Goal: Task Accomplishment & Management: Complete application form

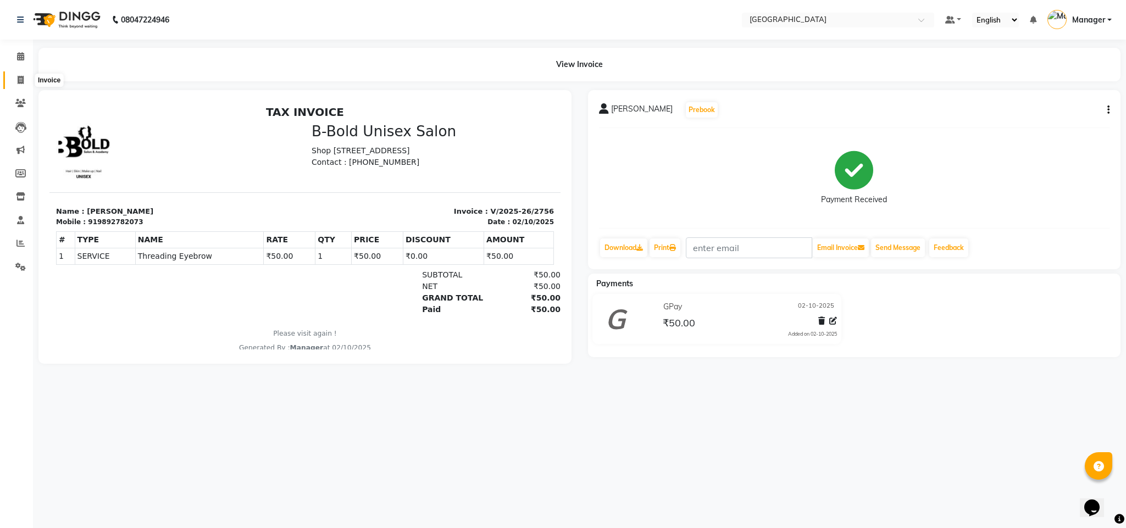
click at [30, 81] on span at bounding box center [20, 80] width 19 height 13
select select "service"
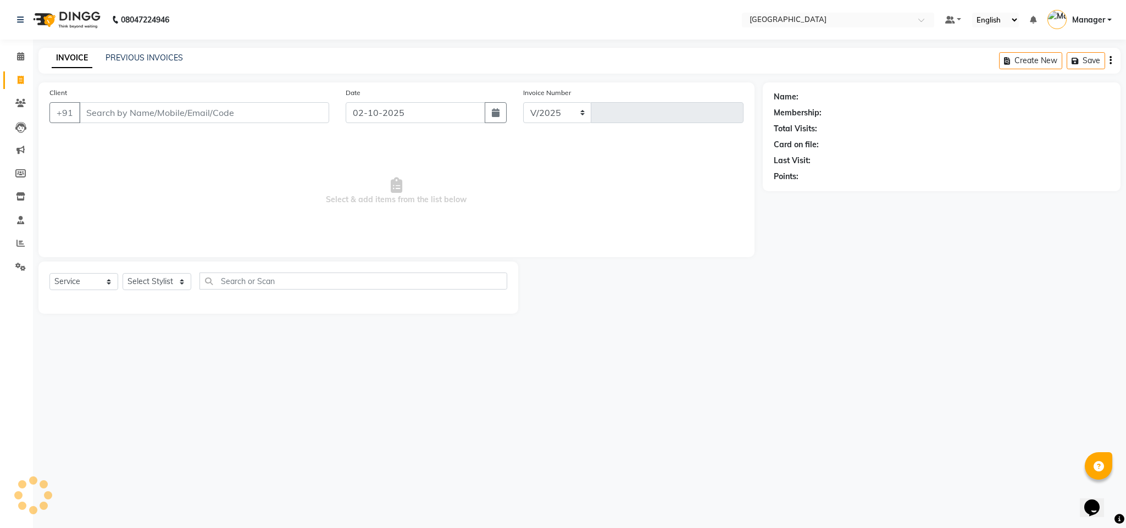
select select "7353"
type input "2757"
click at [177, 290] on select "Select Stylist ajay Fahad Bin farzan [PERSON_NAME] [PERSON_NAME] [PERSON_NAME] …" at bounding box center [157, 281] width 69 height 17
select select "63647"
click at [123, 274] on select "Select Stylist ajay Fahad Bin farzan [PERSON_NAME] [PERSON_NAME] [PERSON_NAME] …" at bounding box center [157, 281] width 69 height 17
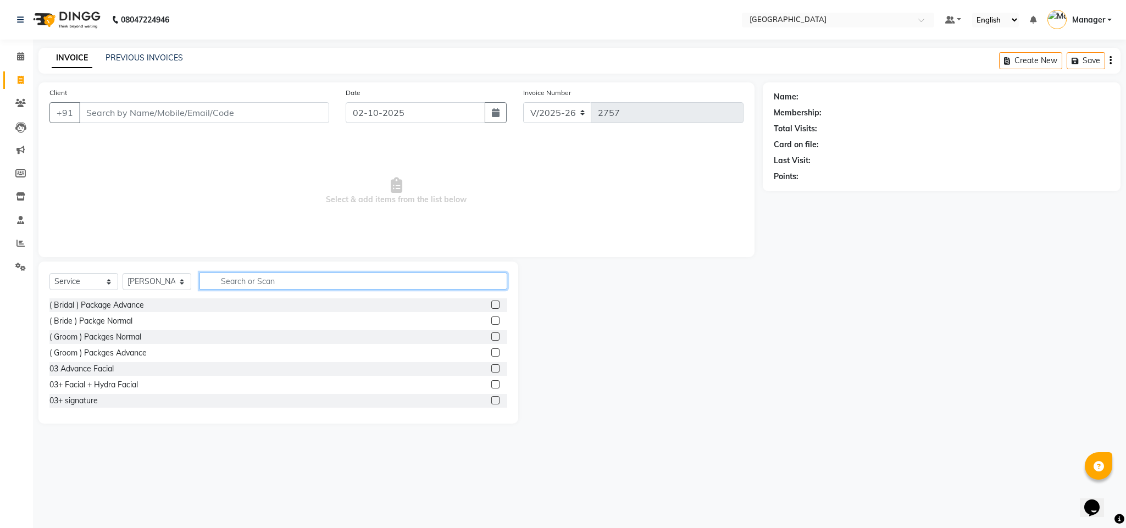
click at [351, 287] on input "text" at bounding box center [353, 281] width 308 height 17
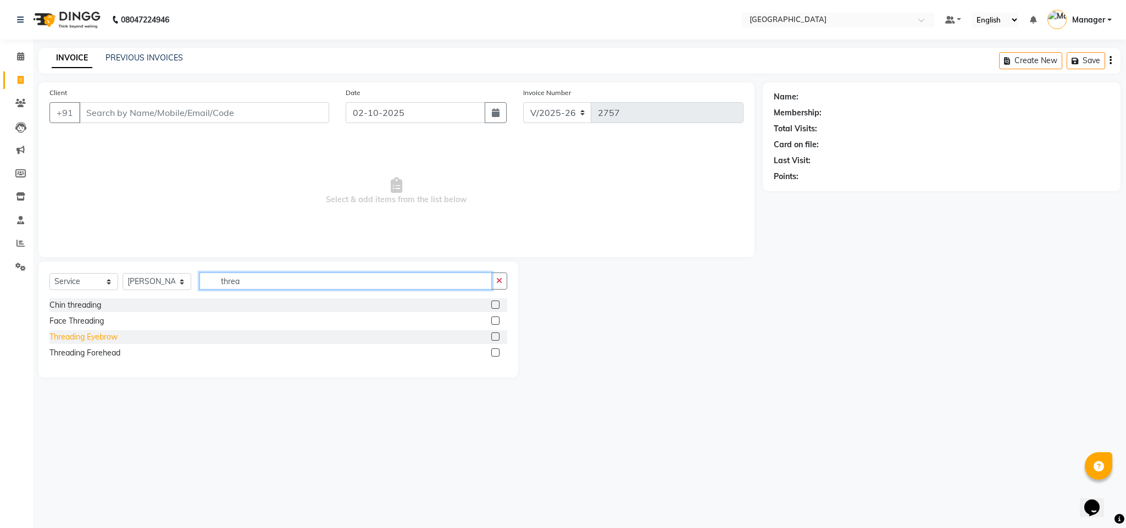
type input "threa"
click at [114, 335] on div "Threading Eyebrow" at bounding box center [83, 337] width 68 height 12
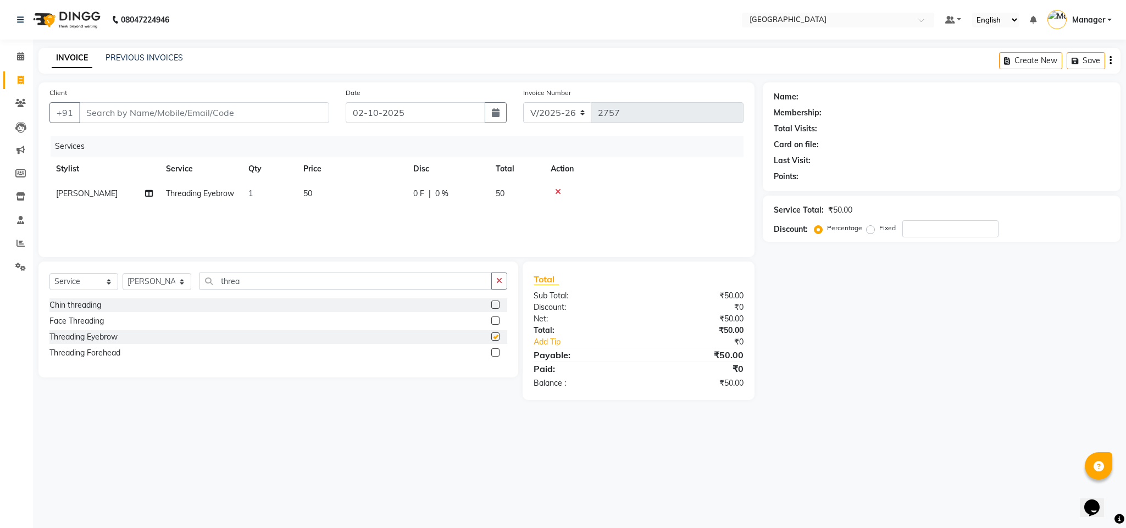
checkbox input "false"
click at [305, 116] on input "Client" at bounding box center [204, 112] width 250 height 21
type input "9"
type input "0"
type input "9518339078"
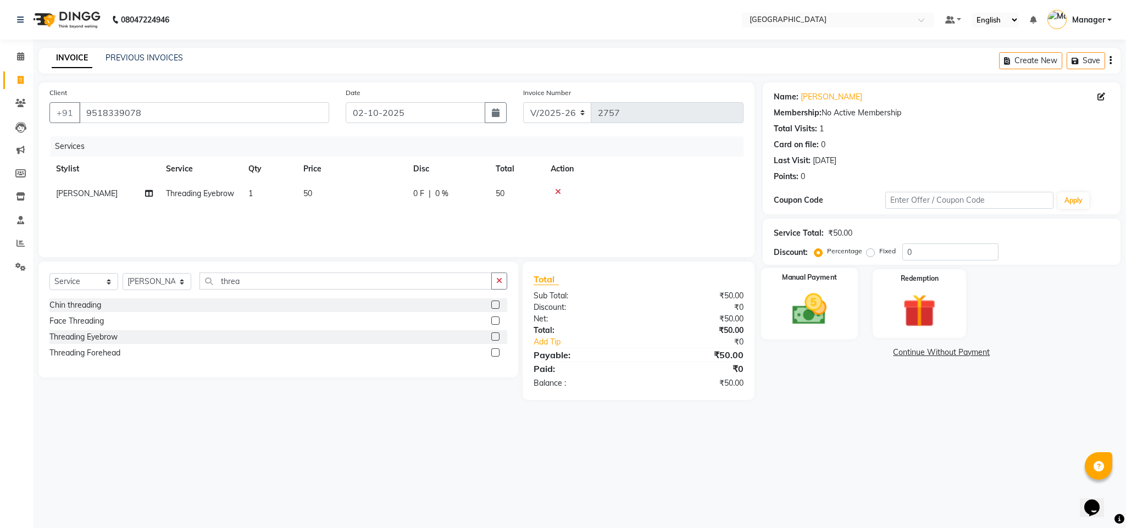
click at [785, 315] on img at bounding box center [809, 310] width 56 height 40
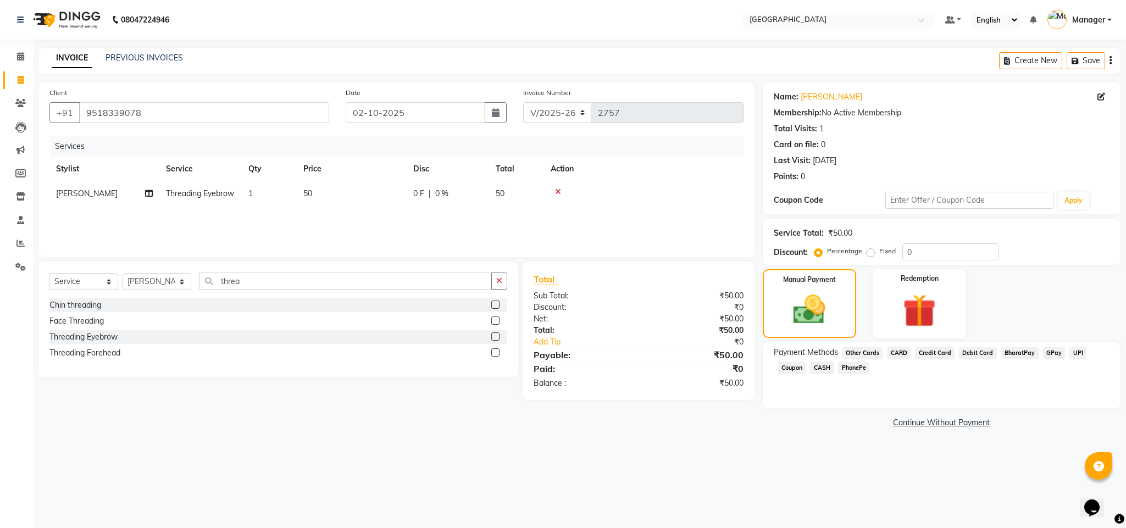
click at [1054, 353] on span "GPay" at bounding box center [1054, 353] width 23 height 13
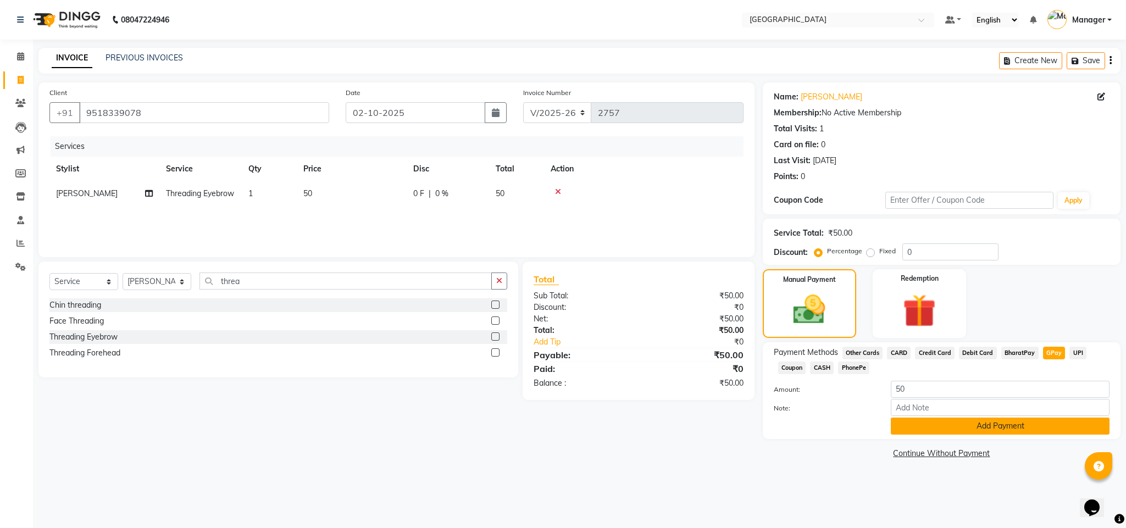
click at [985, 424] on button "Add Payment" at bounding box center [1000, 426] width 219 height 17
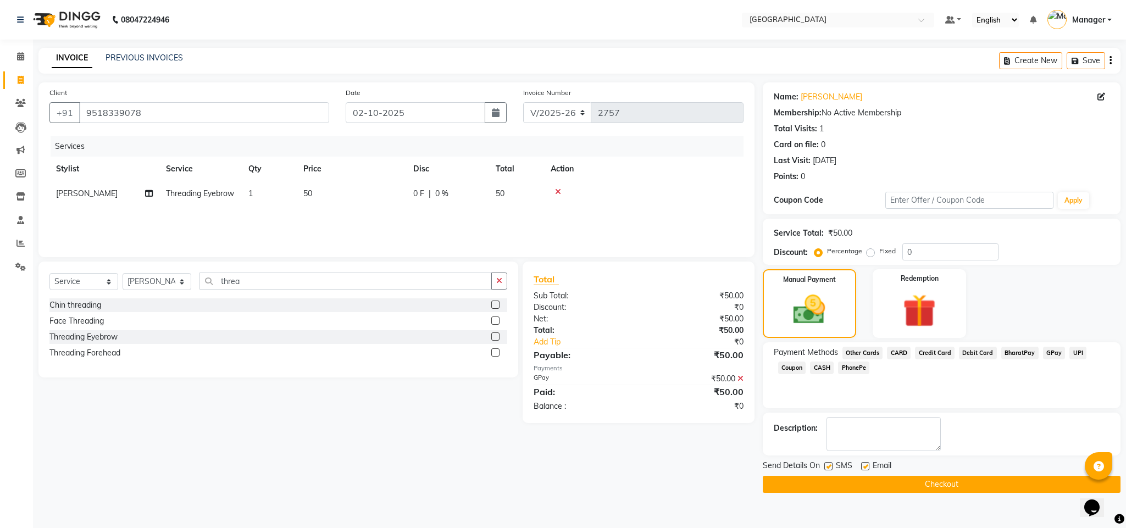
click at [1007, 455] on div "Description:" at bounding box center [942, 434] width 358 height 43
click at [998, 490] on button "Checkout" at bounding box center [942, 484] width 358 height 17
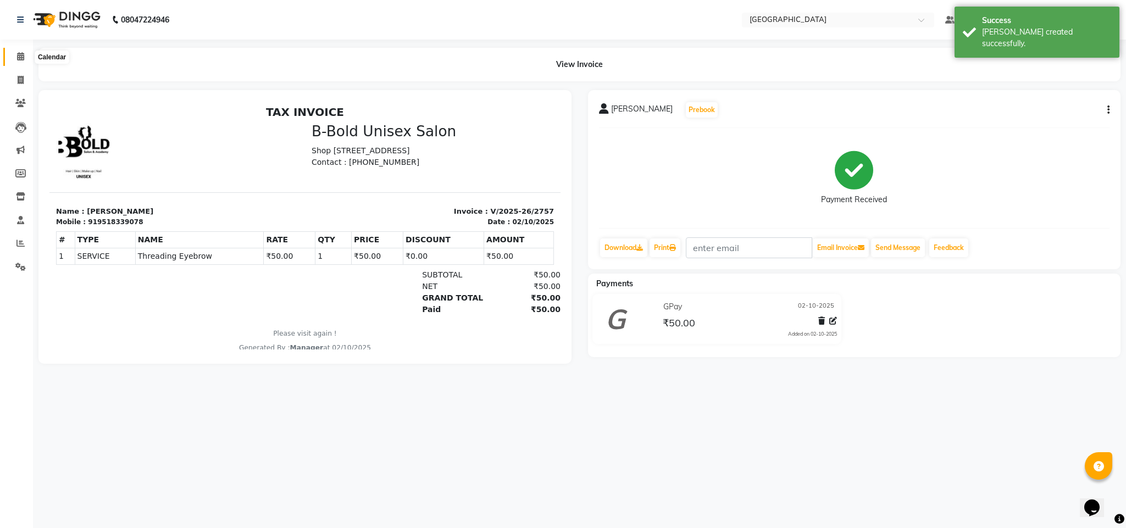
click at [25, 54] on span at bounding box center [20, 57] width 19 height 13
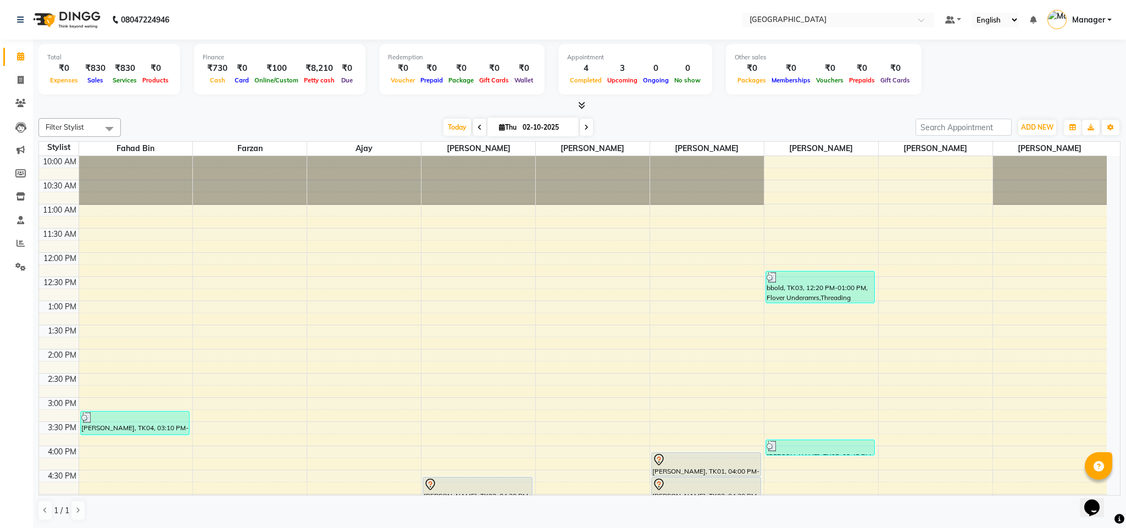
scroll to position [296, 0]
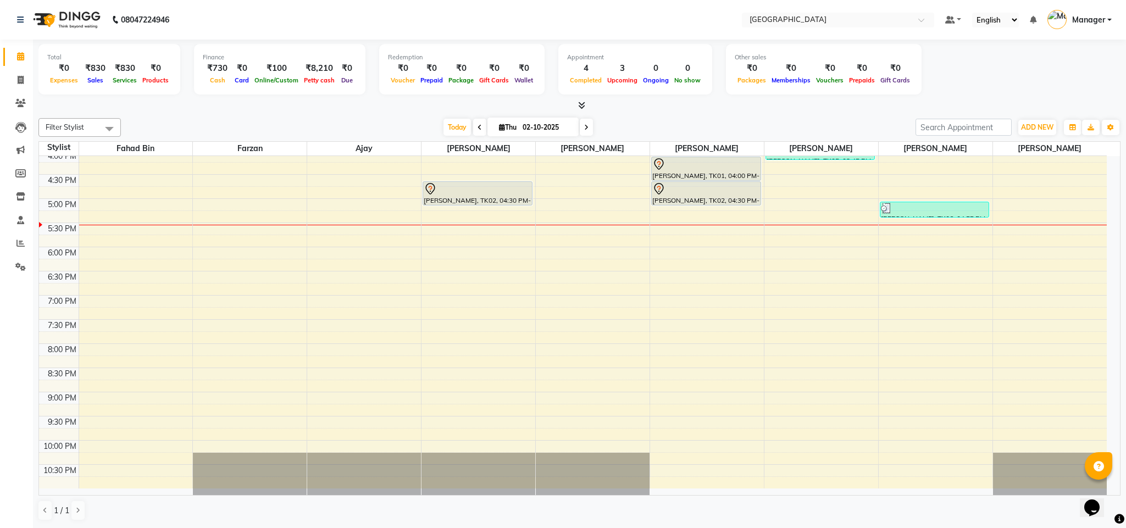
click at [315, 136] on div "Filter Stylist Select All Fahad Bin [PERSON_NAME] [PERSON_NAME] [PERSON_NAME] […" at bounding box center [579, 127] width 1082 height 19
click at [29, 83] on span at bounding box center [20, 80] width 19 height 13
select select "service"
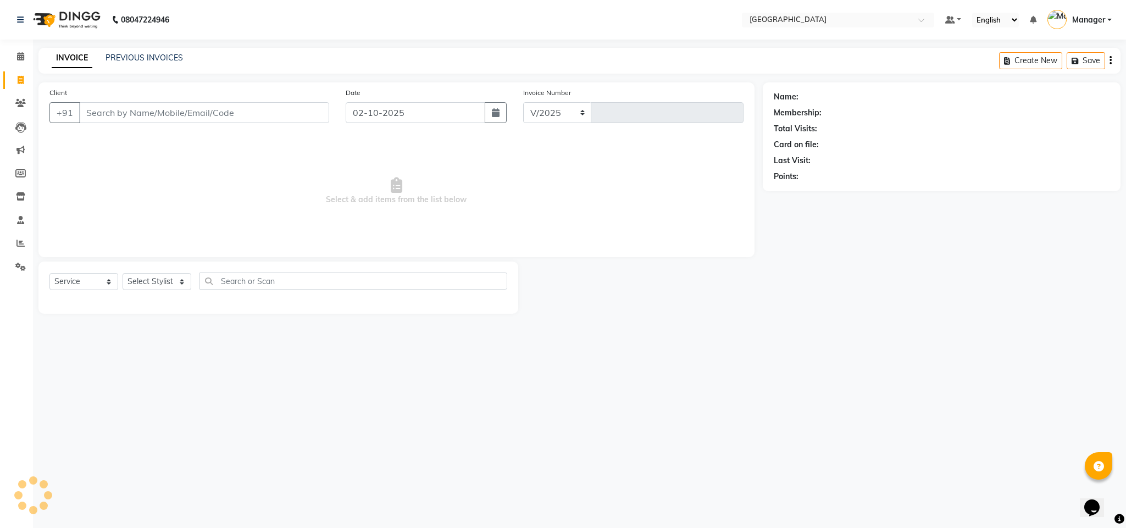
select select "7353"
type input "2758"
click at [121, 109] on input "Client" at bounding box center [204, 112] width 250 height 21
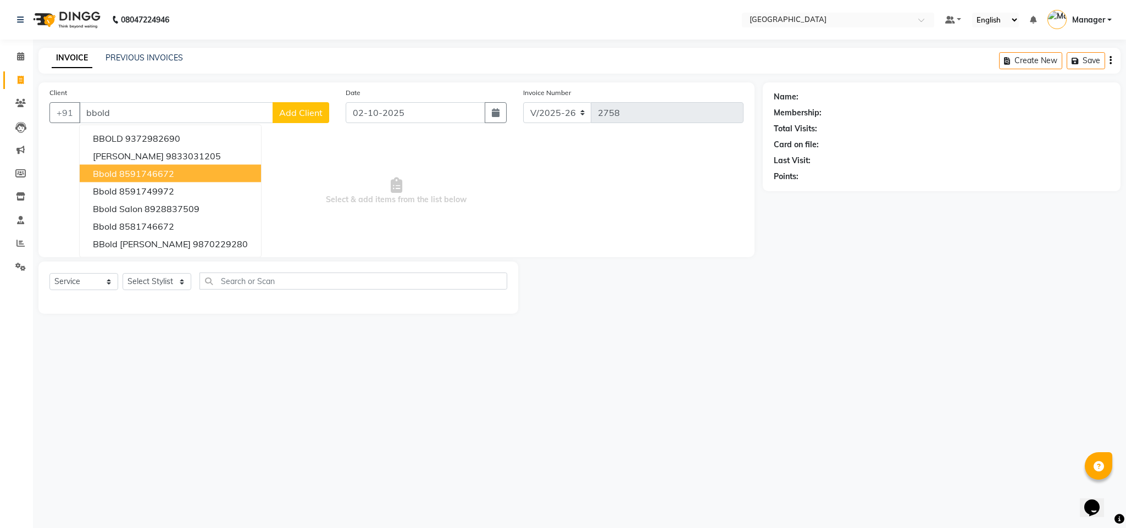
click at [148, 171] on ngb-highlight "8591746672" at bounding box center [146, 173] width 55 height 11
type input "8591746672"
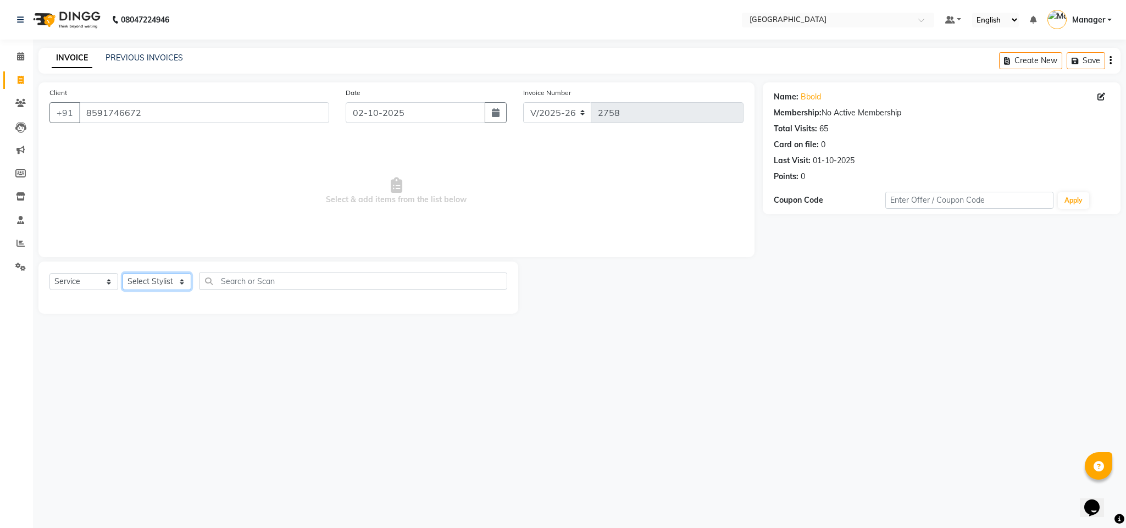
click at [165, 280] on select "Select Stylist ajay Fahad Bin farzan [PERSON_NAME] [PERSON_NAME] [PERSON_NAME] …" at bounding box center [157, 281] width 69 height 17
select select "88266"
click at [264, 287] on input "text" at bounding box center [353, 281] width 308 height 17
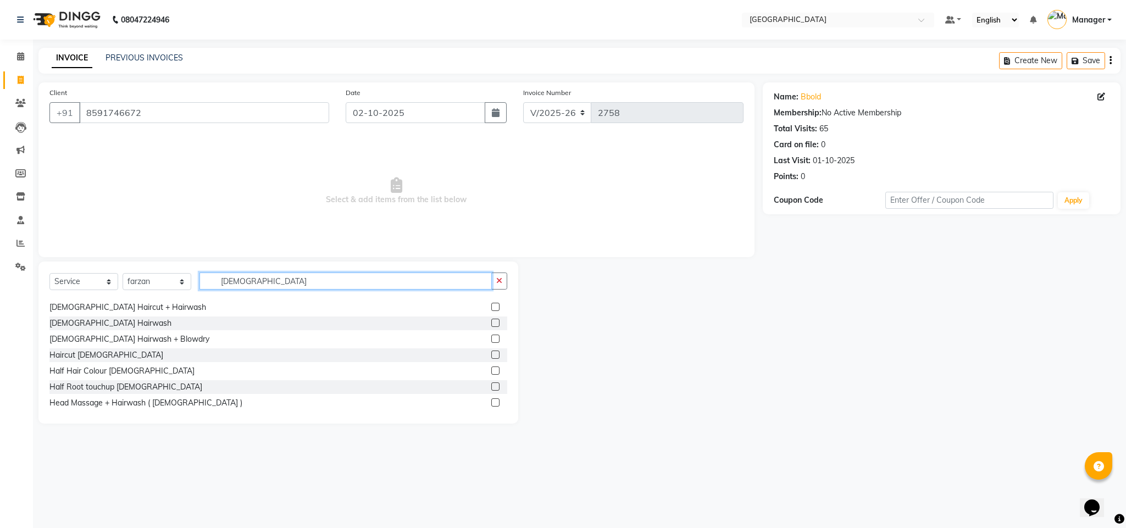
scroll to position [109, 0]
type input "[DEMOGRAPHIC_DATA]"
click at [89, 353] on div "Haircut [DEMOGRAPHIC_DATA]" at bounding box center [106, 356] width 114 height 12
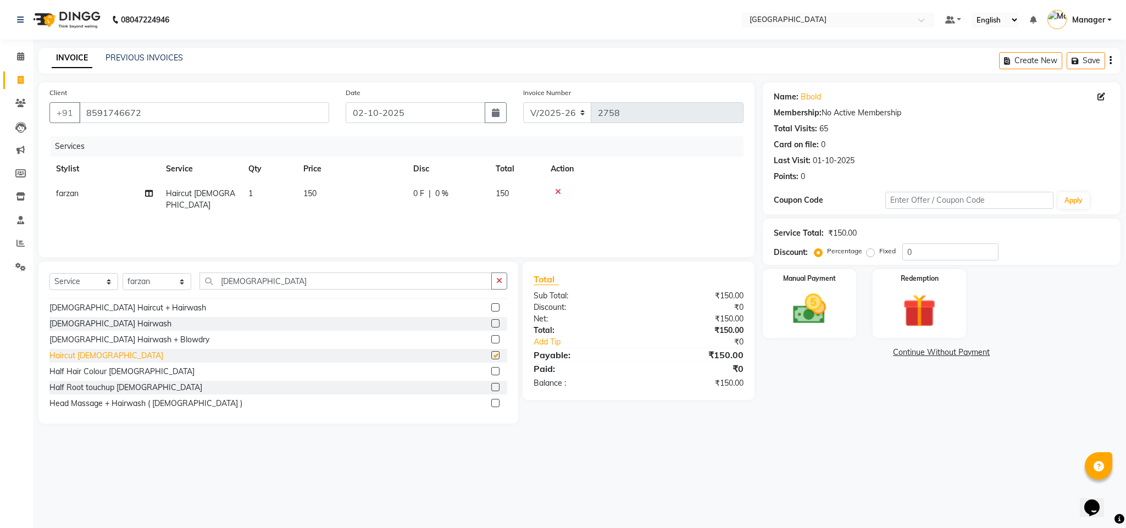
checkbox input "false"
click at [623, 327] on div "Total:" at bounding box center [581, 331] width 113 height 12
click at [809, 286] on div "Manual Payment" at bounding box center [808, 303] width 97 height 71
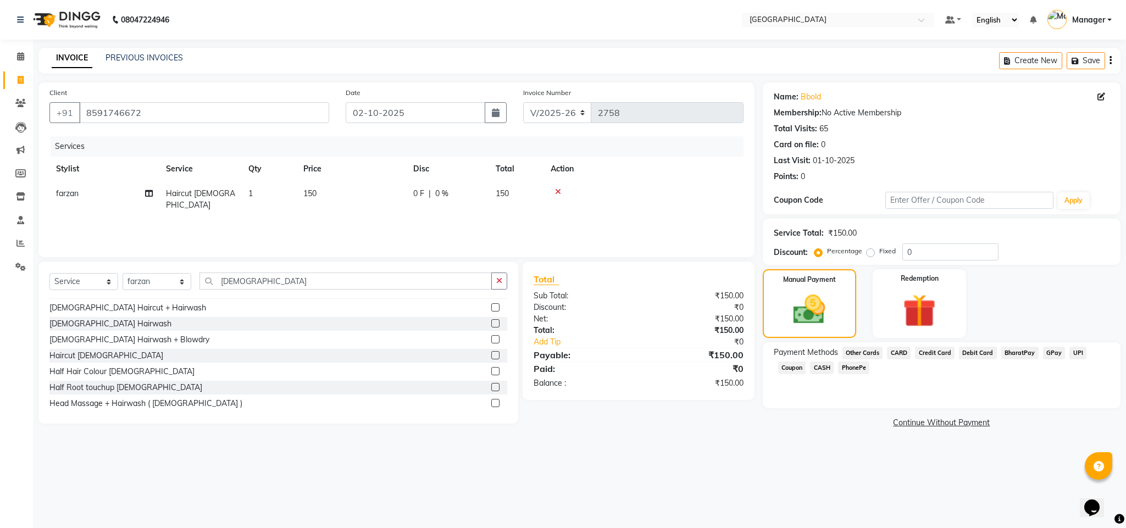
click at [1047, 349] on span "GPay" at bounding box center [1054, 353] width 23 height 13
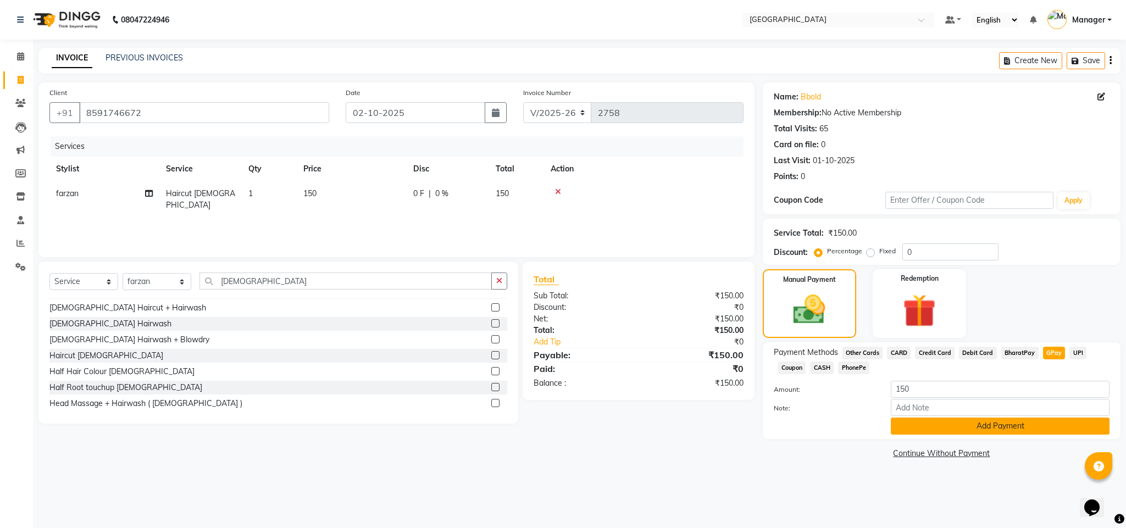
click at [1035, 429] on button "Add Payment" at bounding box center [1000, 426] width 219 height 17
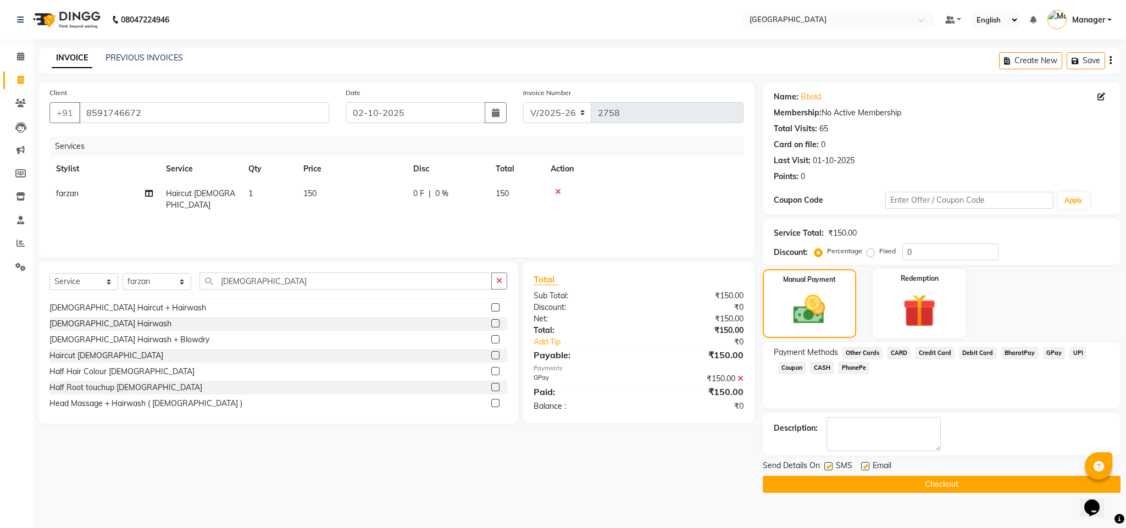
click at [1019, 484] on button "Checkout" at bounding box center [942, 484] width 358 height 17
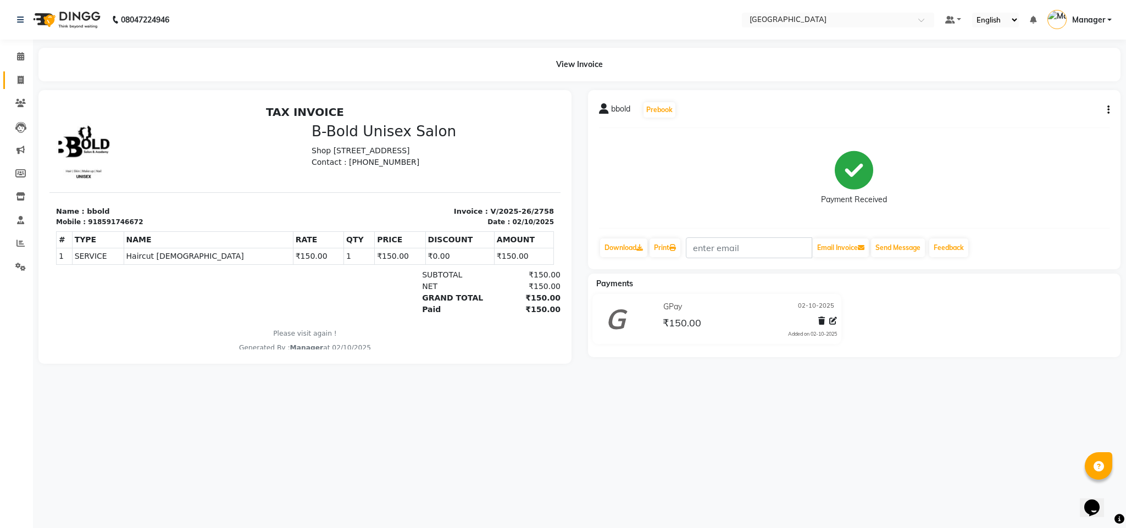
click at [8, 80] on link "Invoice" at bounding box center [16, 80] width 26 height 18
select select "service"
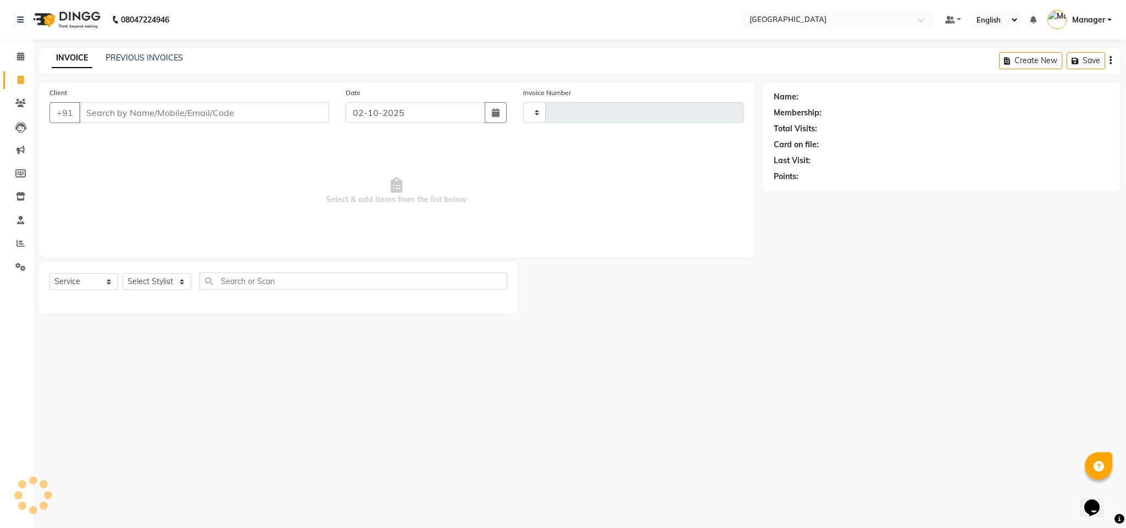
type input "2759"
select select "7353"
type input "9820685195"
click at [15, 59] on span at bounding box center [20, 57] width 19 height 13
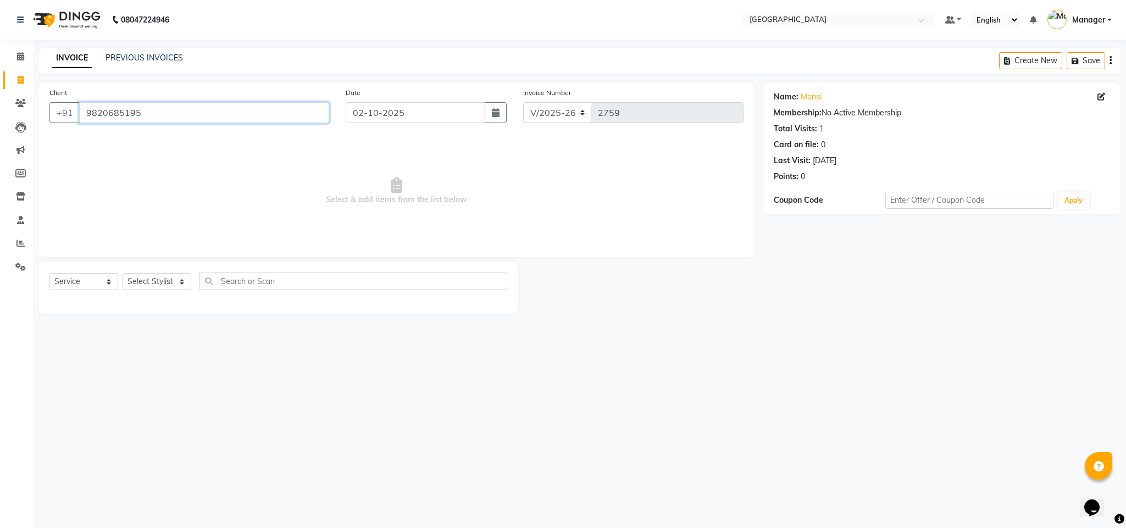
click at [321, 120] on input "9820685195" at bounding box center [204, 112] width 250 height 21
click at [160, 282] on select "Select Stylist ajay Fahad Bin farzan [PERSON_NAME] [PERSON_NAME] [PERSON_NAME] …" at bounding box center [157, 281] width 69 height 17
select select "93196"
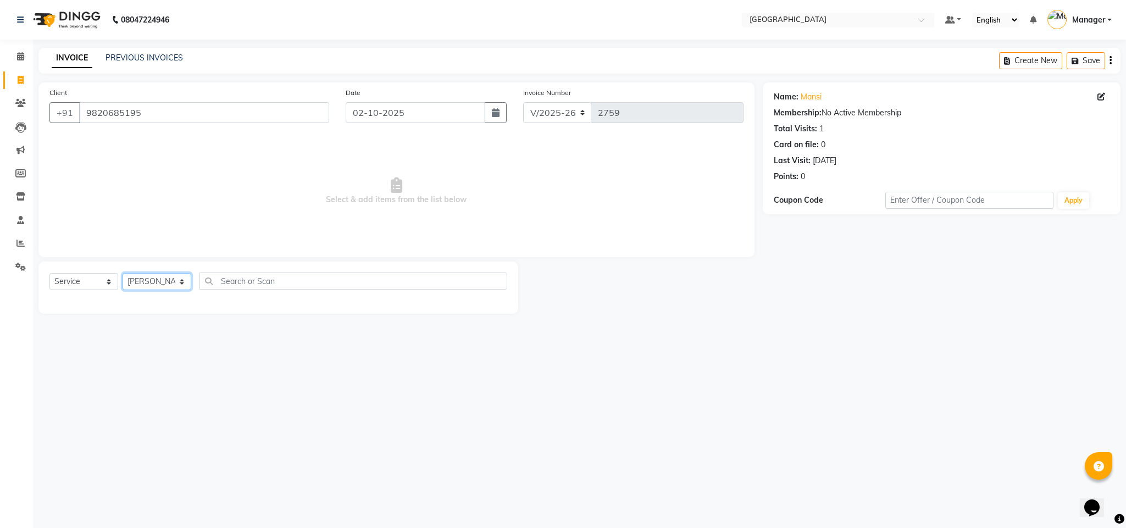
click at [123, 274] on select "Select Stylist ajay Fahad Bin farzan [PERSON_NAME] [PERSON_NAME] [PERSON_NAME] …" at bounding box center [157, 281] width 69 height 17
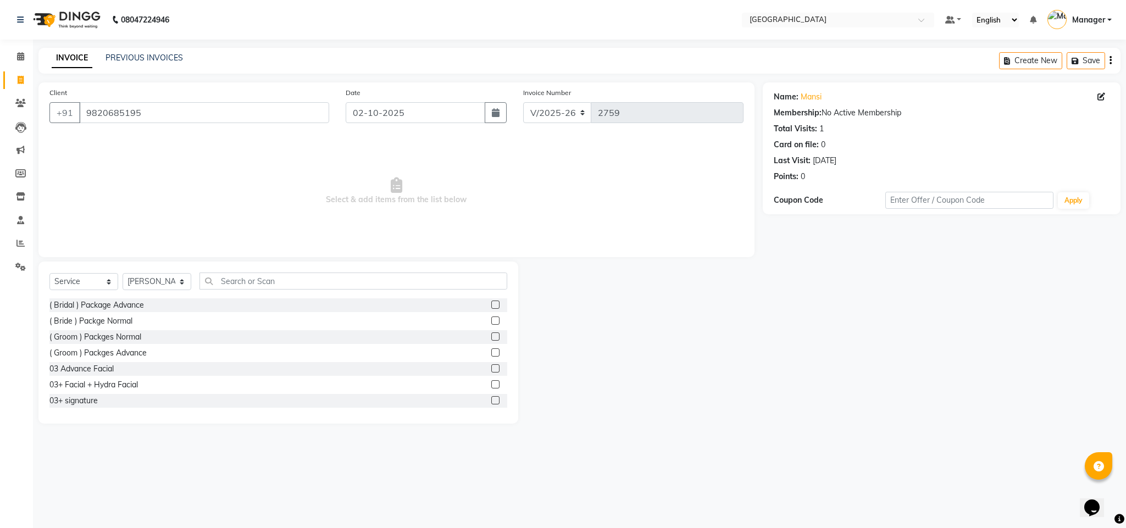
click at [313, 267] on div "Select Service Product Membership Package Voucher Prepaid Gift Card Select Styl…" at bounding box center [278, 343] width 480 height 162
click at [313, 276] on input "text" at bounding box center [353, 281] width 308 height 17
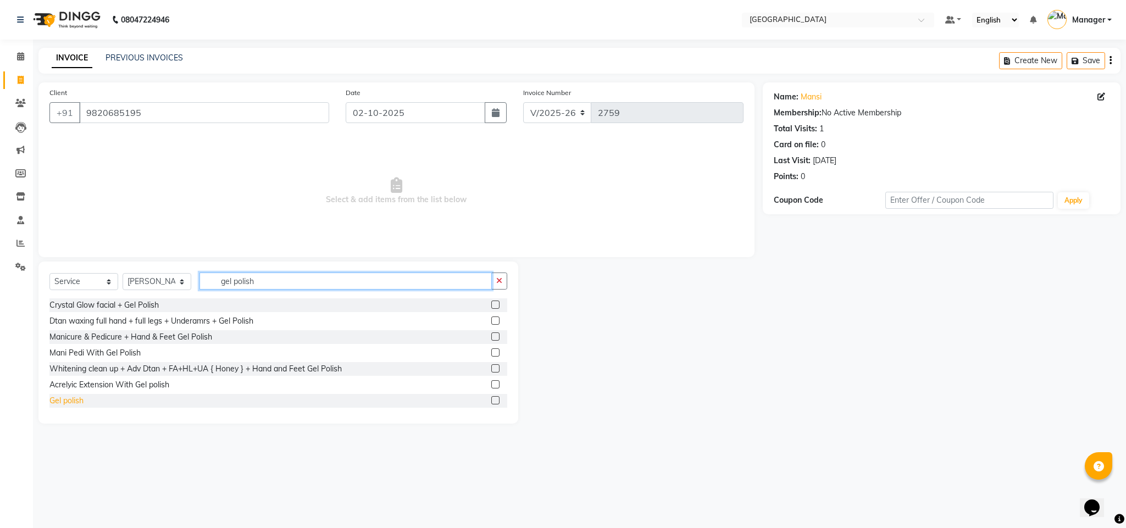
type input "gel polish"
click at [59, 405] on div "Gel polish" at bounding box center [66, 401] width 34 height 12
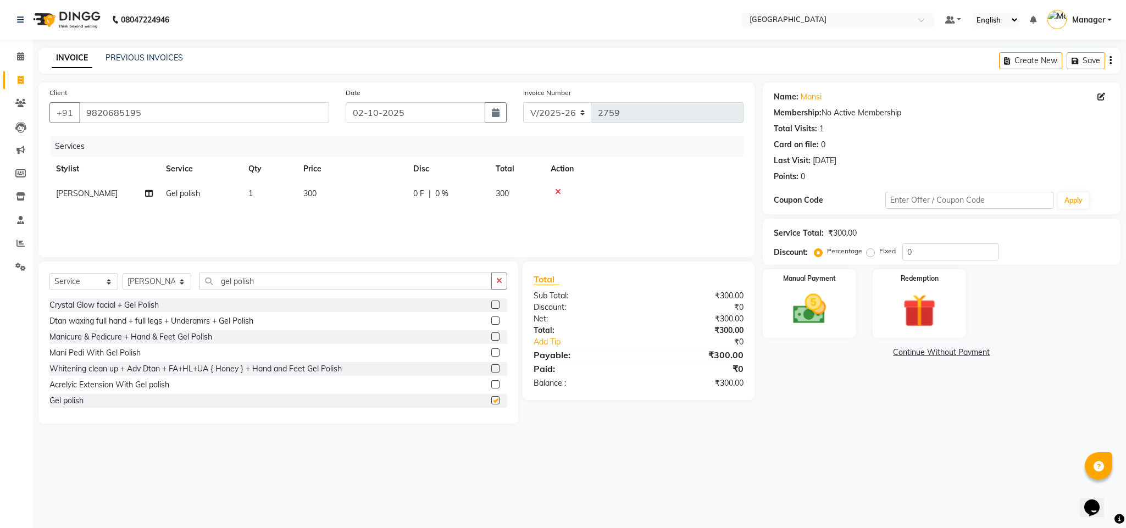
checkbox input "false"
click at [297, 195] on td "300" at bounding box center [352, 193] width 110 height 25
select select "93196"
click at [366, 205] on td "300" at bounding box center [403, 202] width 110 height 42
click at [366, 201] on input "300" at bounding box center [403, 196] width 97 height 17
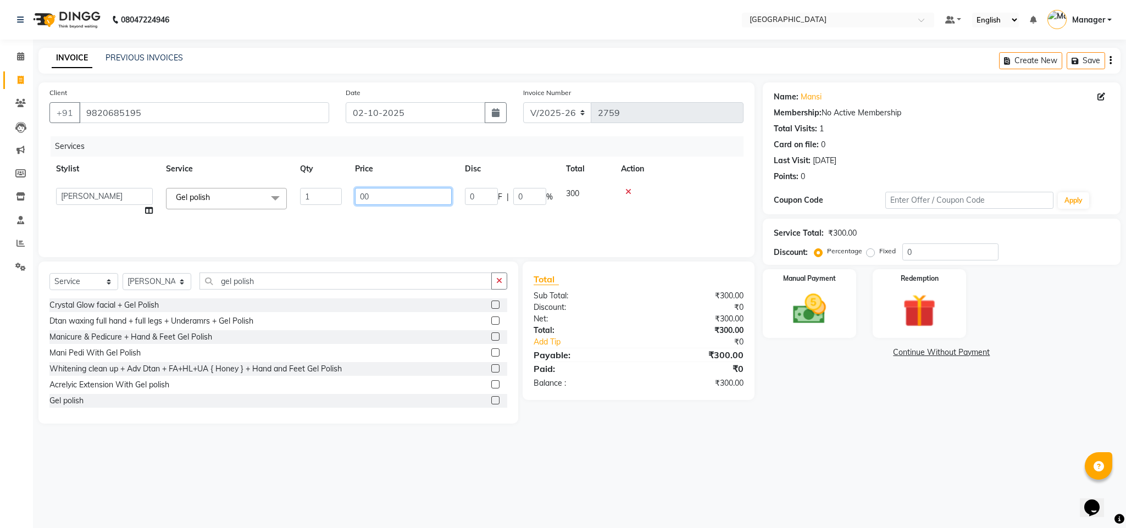
type input "100"
click at [638, 383] on div "₹100.00" at bounding box center [694, 383] width 113 height 12
click at [818, 304] on img at bounding box center [809, 310] width 56 height 40
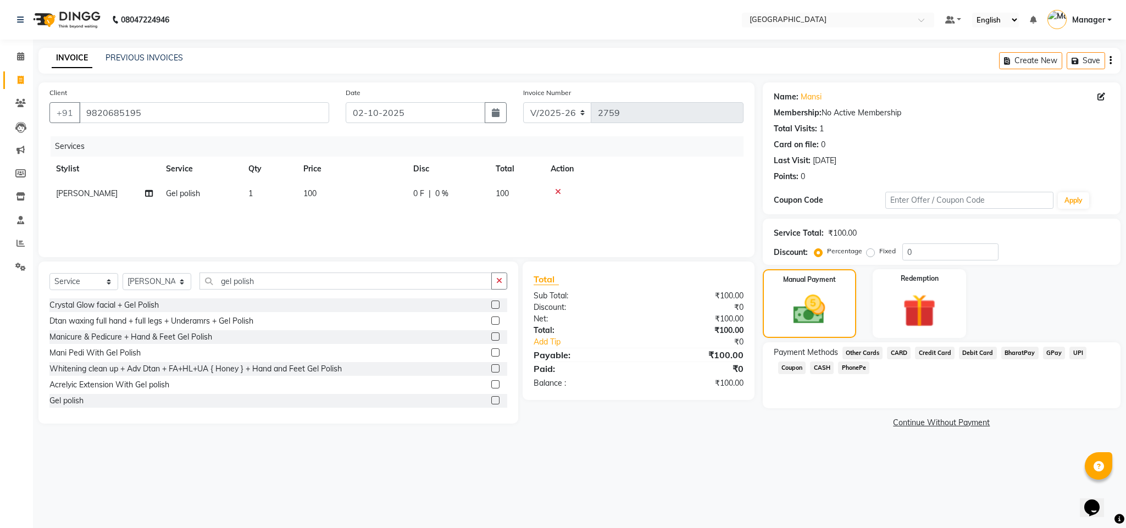
click at [823, 365] on span "CASH" at bounding box center [822, 368] width 24 height 13
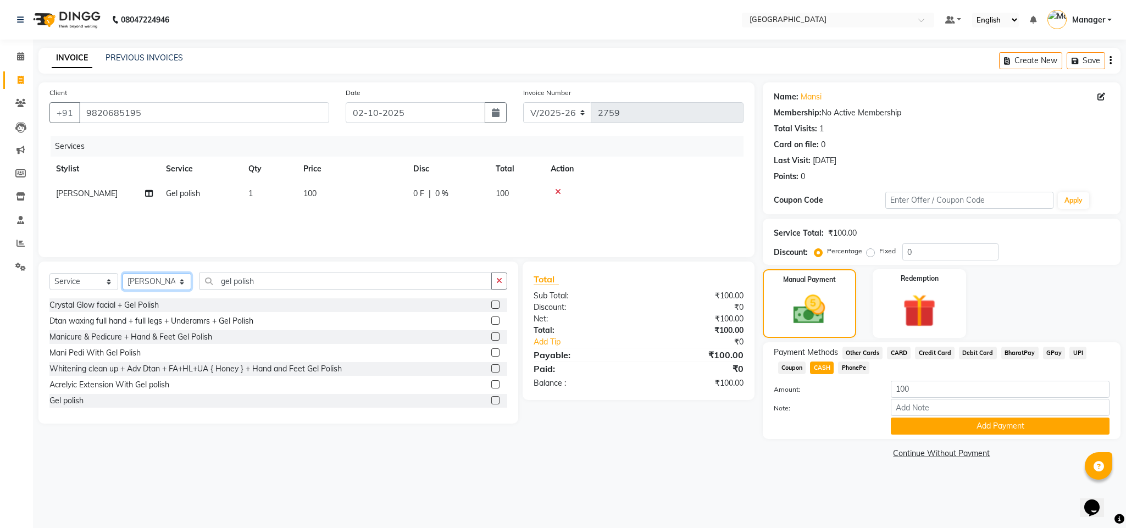
click at [179, 277] on select "Select Stylist ajay Fahad Bin farzan [PERSON_NAME] [PERSON_NAME] [PERSON_NAME] …" at bounding box center [157, 281] width 69 height 17
select select "89418"
click at [123, 274] on select "Select Stylist ajay Fahad Bin farzan [PERSON_NAME] [PERSON_NAME] [PERSON_NAME] …" at bounding box center [157, 281] width 69 height 17
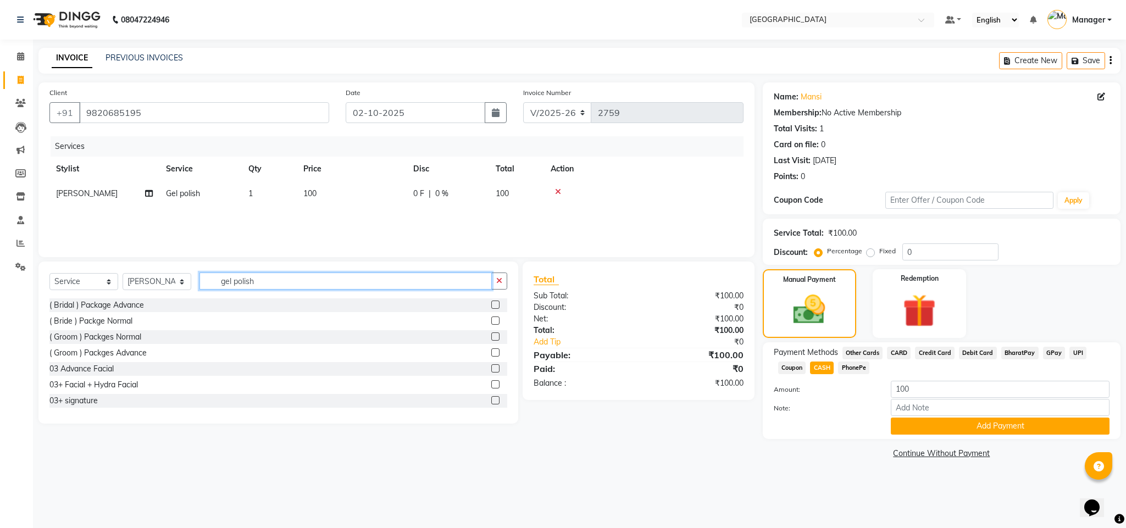
click at [297, 284] on input "gel polish" at bounding box center [345, 281] width 292 height 17
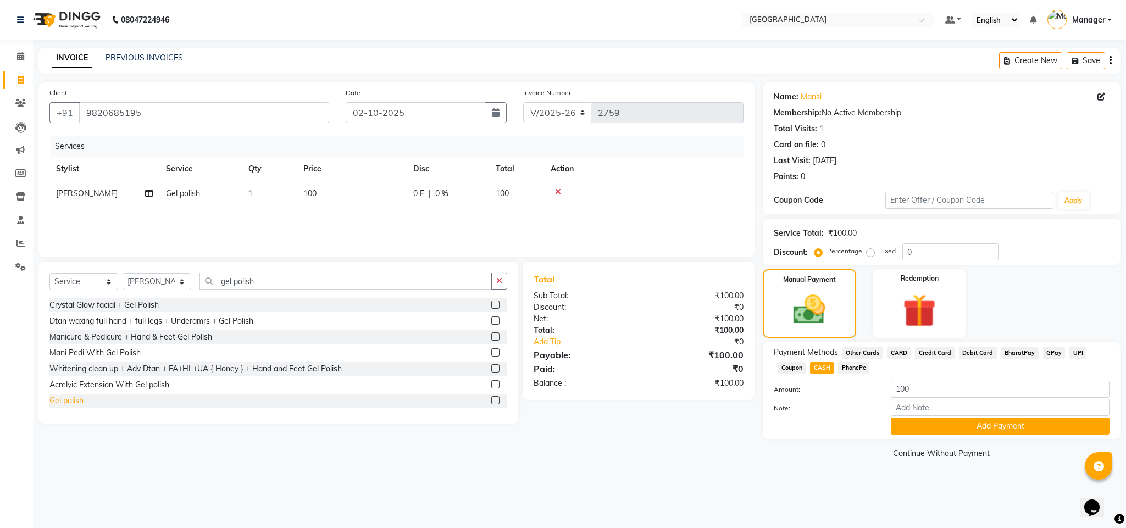
click at [75, 404] on div "Gel polish" at bounding box center [66, 401] width 34 height 12
checkbox input "false"
click at [308, 215] on span "300" at bounding box center [309, 218] width 13 height 10
select select "89418"
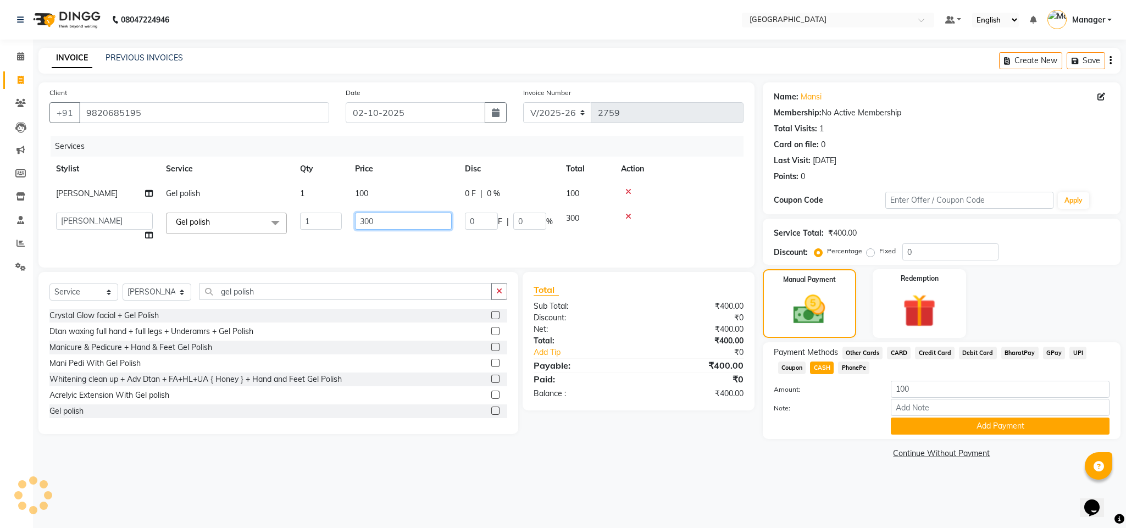
click at [369, 219] on input "300" at bounding box center [403, 221] width 97 height 17
type input "140"
click at [658, 366] on div "Total Sub Total: ₹400.00 Discount: ₹0 Net: ₹400.00 Total: ₹400.00 Add Tip ₹0 Pa…" at bounding box center [638, 341] width 209 height 116
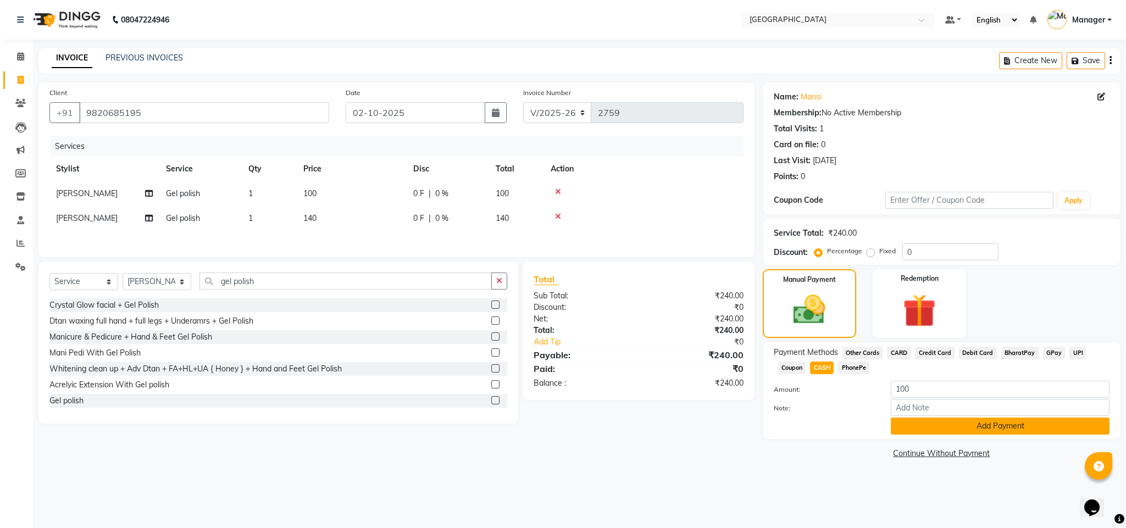
click at [935, 430] on button "Add Payment" at bounding box center [1000, 426] width 219 height 17
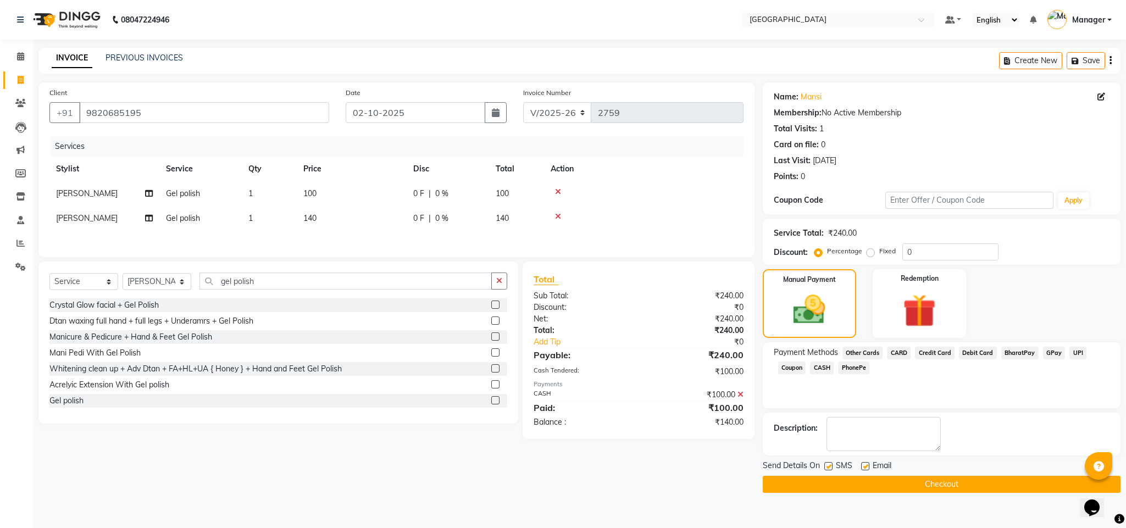
click at [831, 363] on span "CASH" at bounding box center [822, 368] width 24 height 13
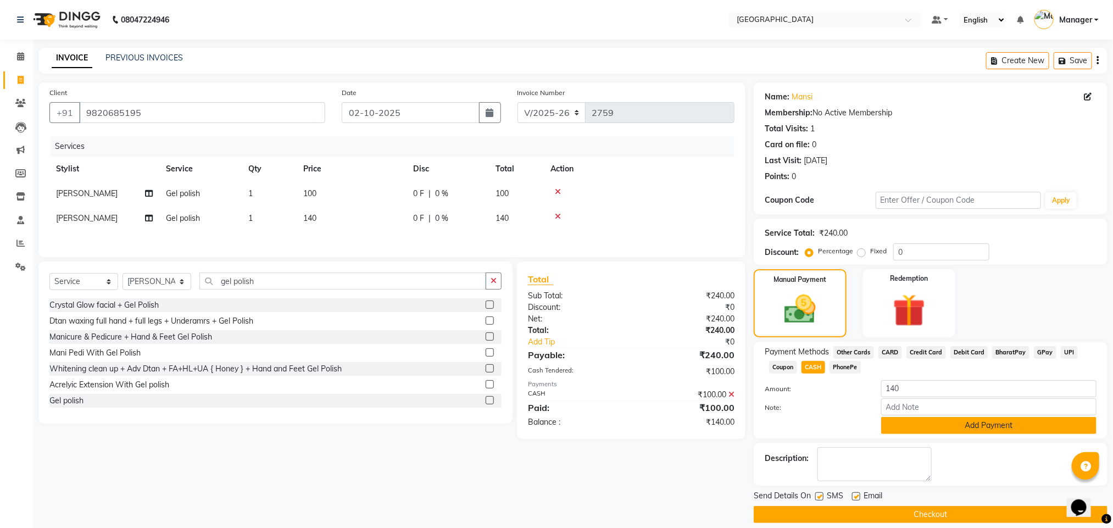
click at [937, 423] on button "Add Payment" at bounding box center [988, 425] width 215 height 17
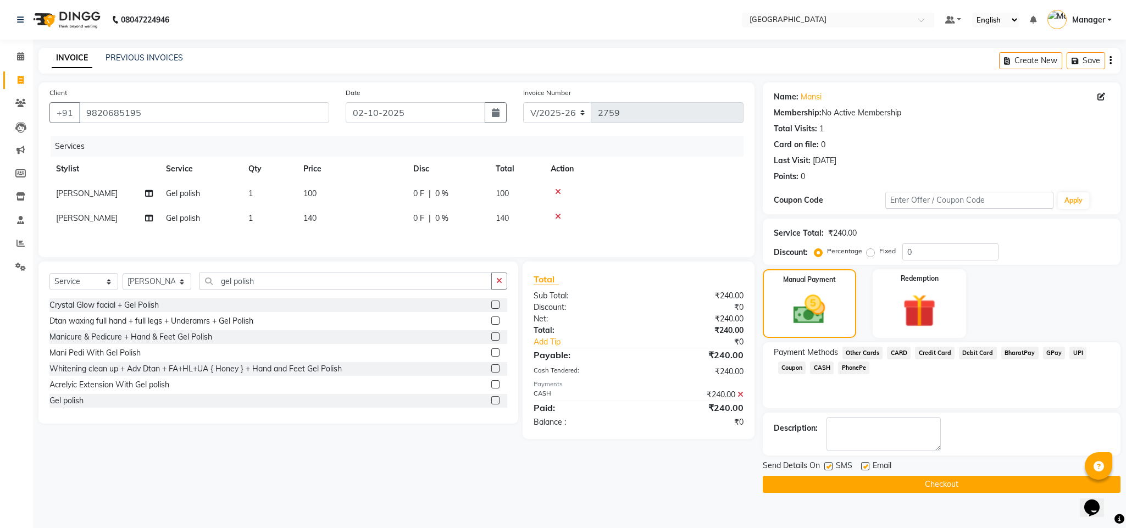
click at [864, 482] on button "Checkout" at bounding box center [942, 484] width 358 height 17
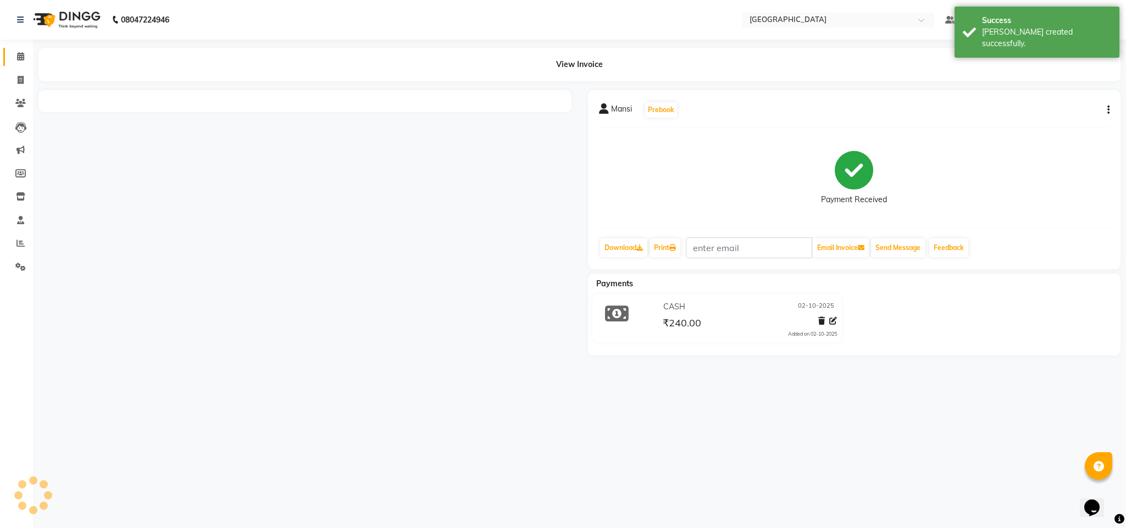
click at [15, 63] on span at bounding box center [20, 57] width 19 height 13
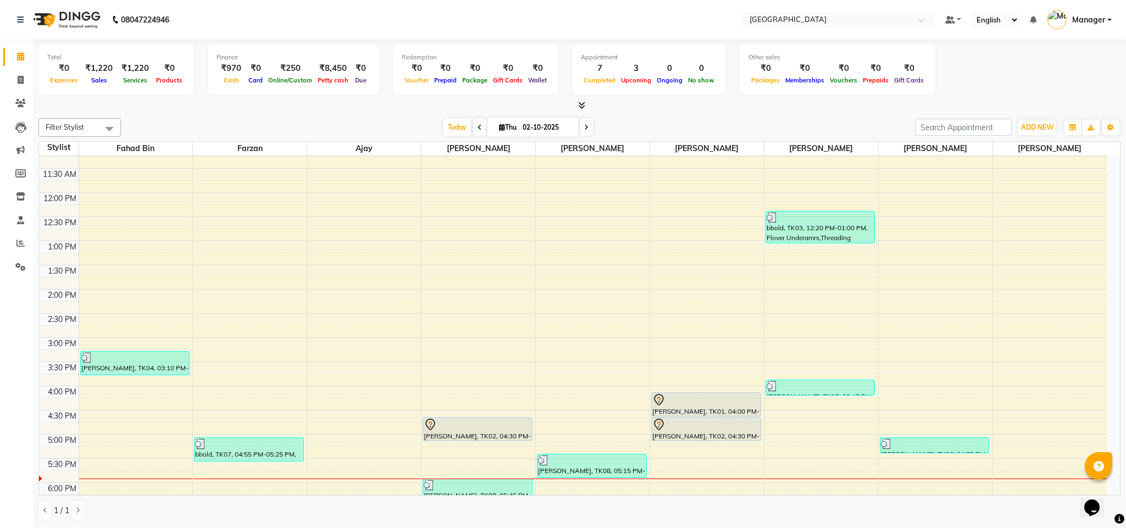
scroll to position [64, 0]
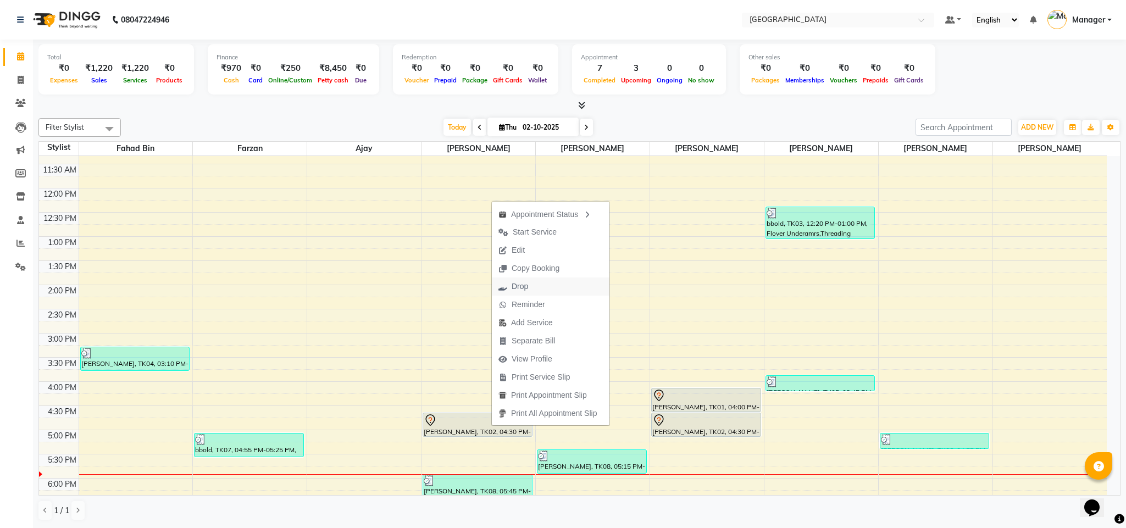
click at [541, 290] on button "Drop" at bounding box center [551, 286] width 118 height 18
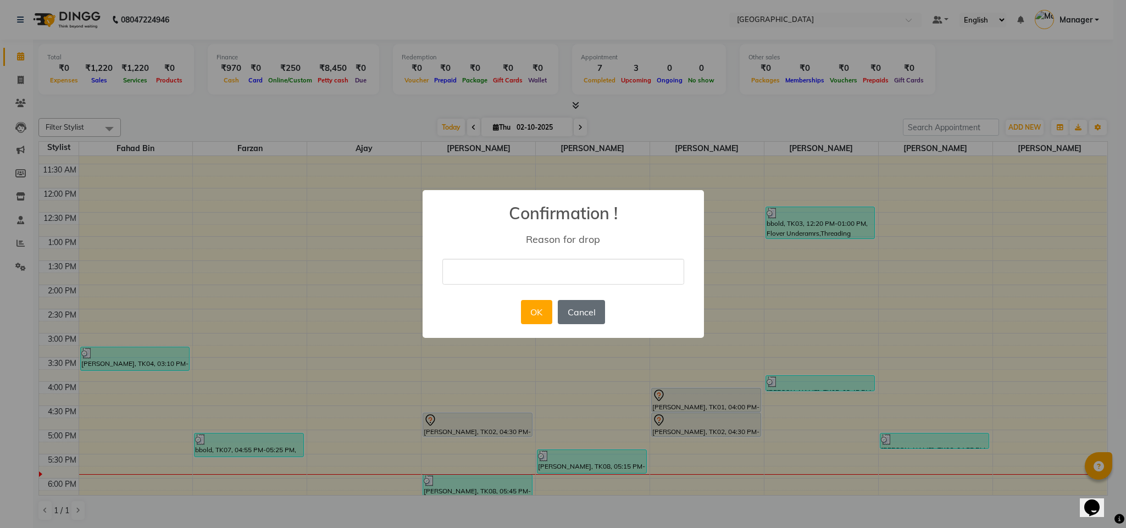
click at [582, 309] on button "Cancel" at bounding box center [581, 312] width 47 height 24
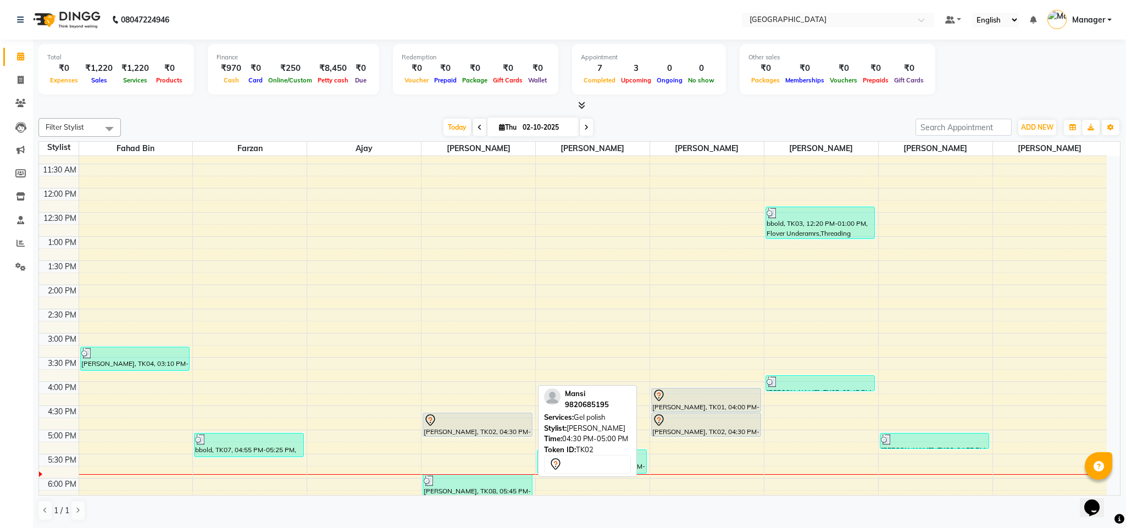
click at [458, 421] on div at bounding box center [478, 420] width 108 height 13
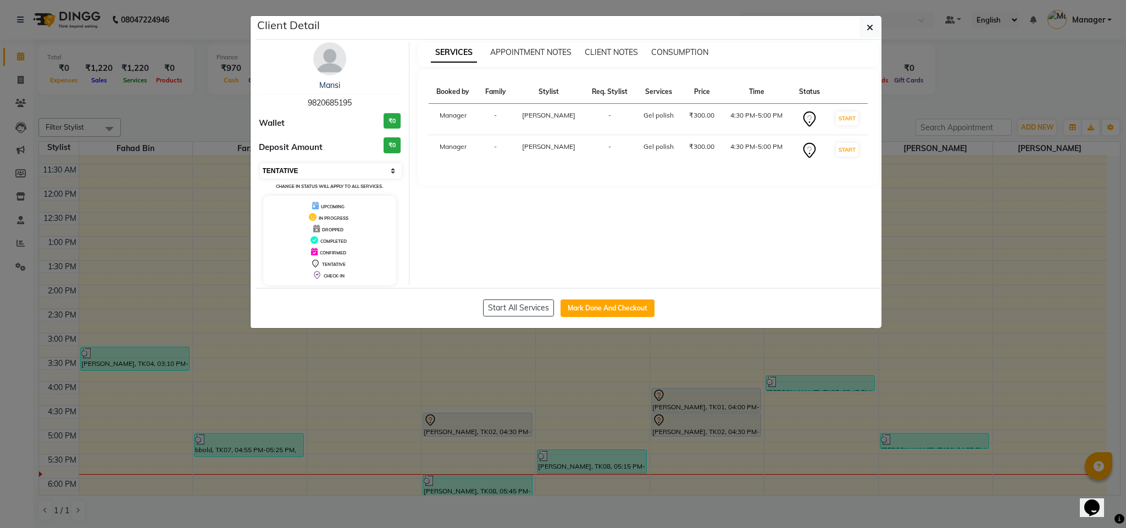
click at [327, 165] on select "Select IN SERVICE CONFIRMED TENTATIVE CHECK IN MARK DONE DROPPED UPCOMING" at bounding box center [331, 170] width 142 height 15
select select "2"
click at [260, 164] on select "Select IN SERVICE CONFIRMED TENTATIVE CHECK IN MARK DONE DROPPED UPCOMING" at bounding box center [331, 170] width 142 height 15
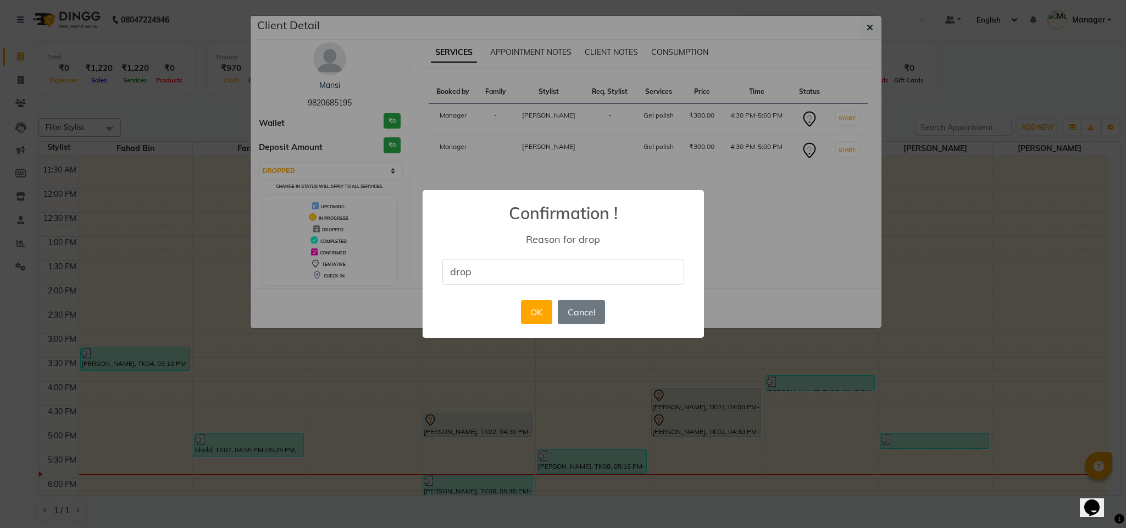
type input "drop"
click at [544, 321] on button "OK" at bounding box center [536, 312] width 31 height 24
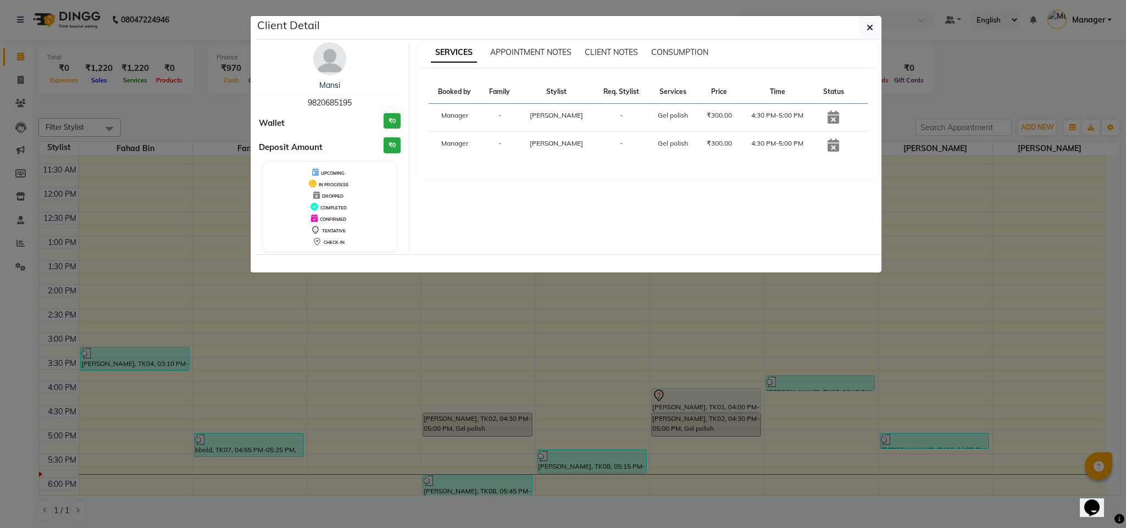
click at [857, 25] on div "Client Detail" at bounding box center [568, 28] width 625 height 24
click at [862, 26] on button "button" at bounding box center [869, 27] width 21 height 21
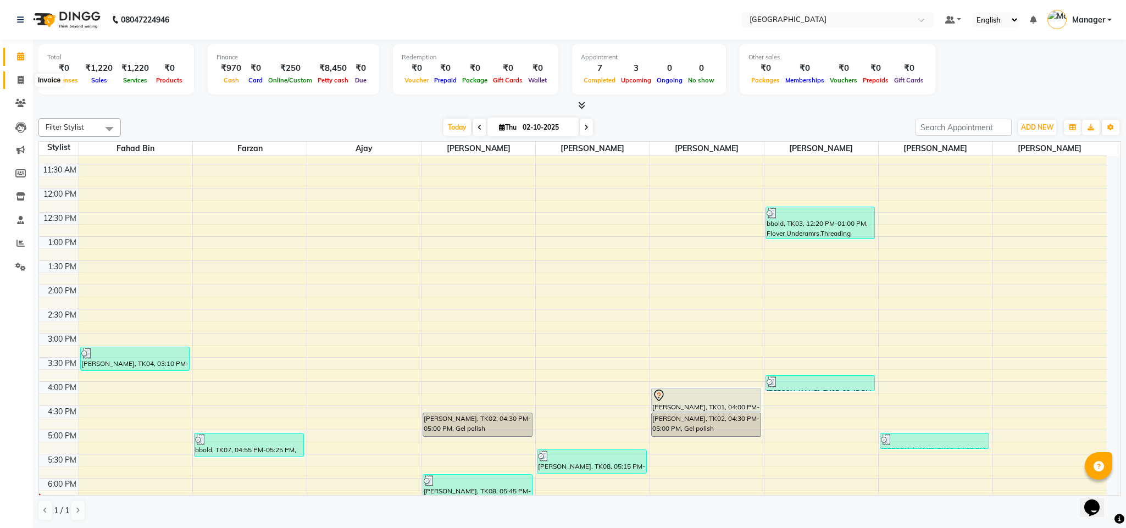
click at [21, 79] on icon at bounding box center [21, 80] width 6 height 8
select select "service"
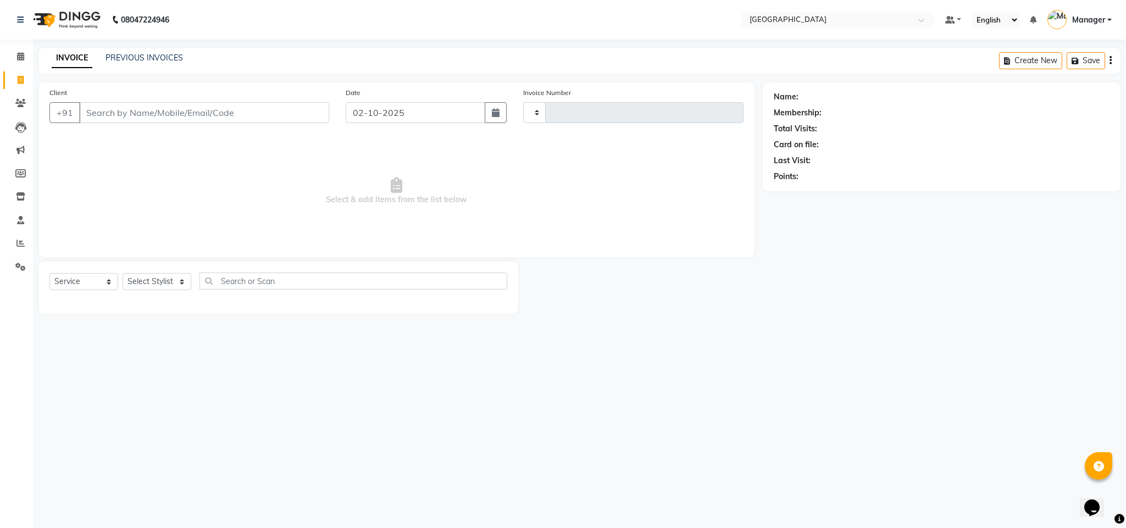
type input "2760"
select select "7353"
click at [176, 282] on select "Select Stylist ajay Fahad Bin farzan [PERSON_NAME] [PERSON_NAME] [PERSON_NAME] …" at bounding box center [157, 281] width 69 height 17
select select "68994"
click at [123, 274] on select "Select Stylist ajay Fahad Bin farzan [PERSON_NAME] [PERSON_NAME] [PERSON_NAME] …" at bounding box center [157, 281] width 69 height 17
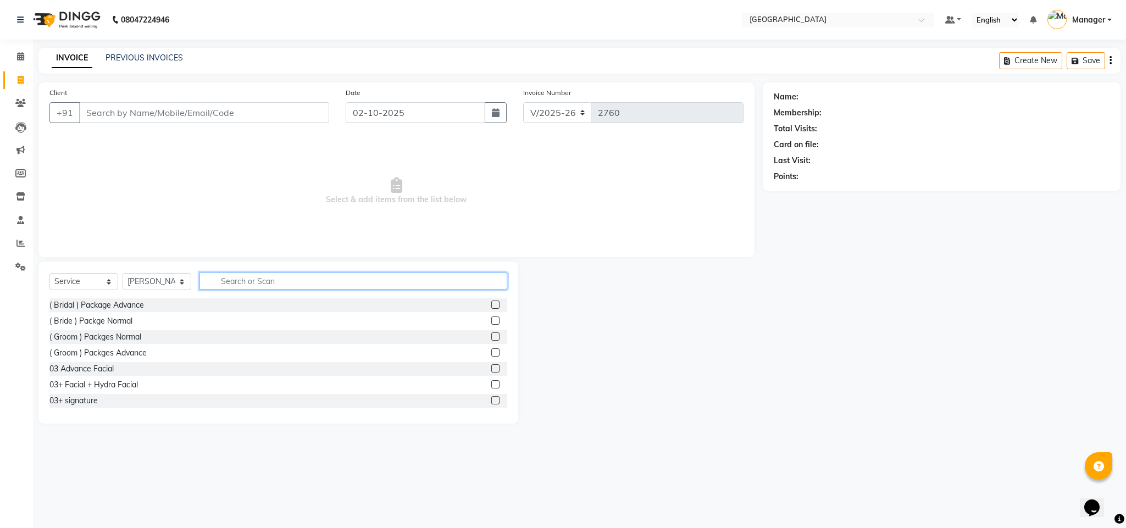
click at [310, 287] on input "text" at bounding box center [353, 281] width 308 height 17
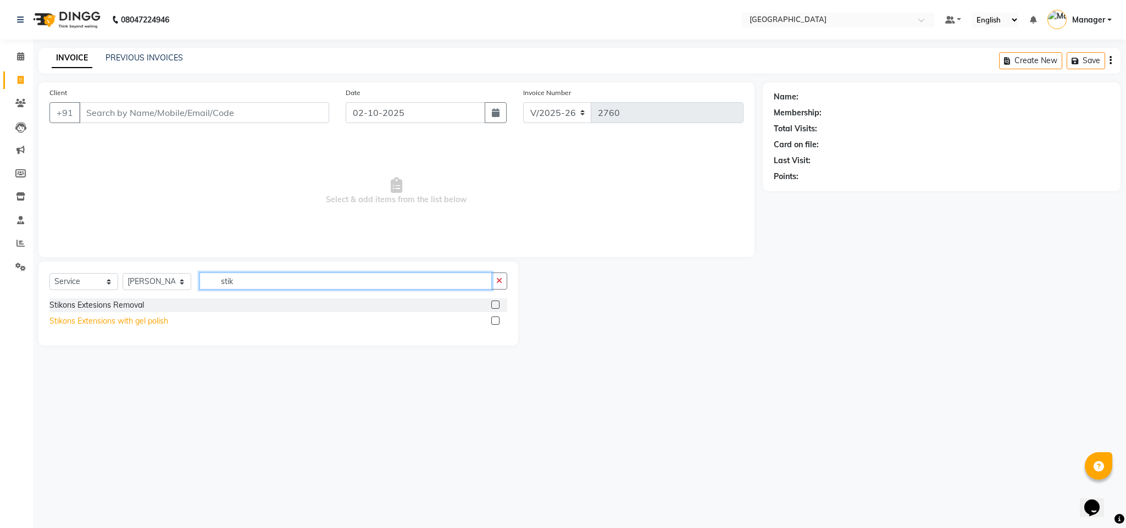
type input "stik"
click at [154, 317] on div "Stikons Extensions with gel polish" at bounding box center [108, 321] width 119 height 12
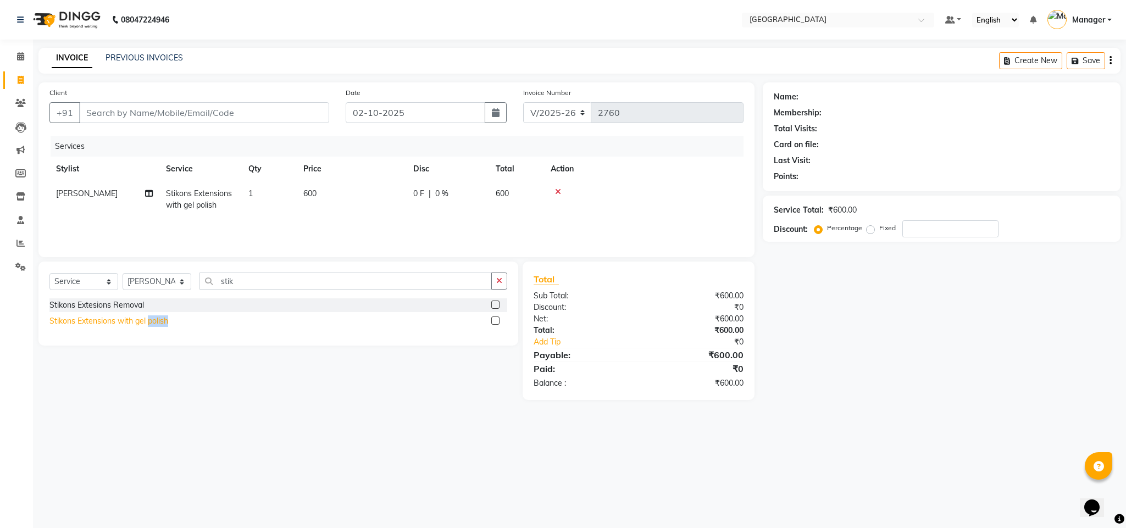
click at [154, 317] on div "Stikons Extensions with gel polish" at bounding box center [108, 321] width 119 height 12
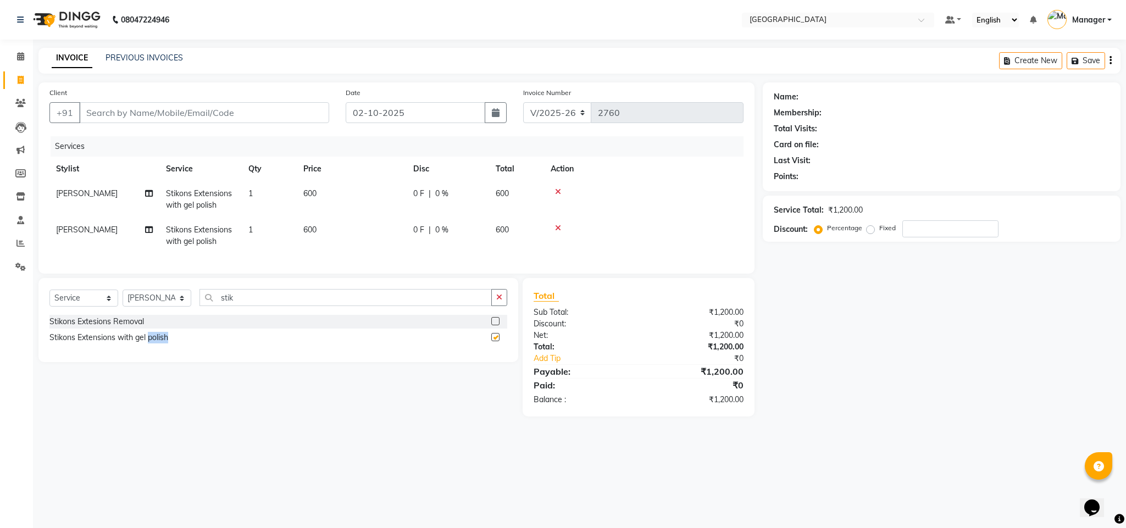
checkbox input "false"
click at [309, 208] on td "600" at bounding box center [352, 199] width 110 height 36
select select "68994"
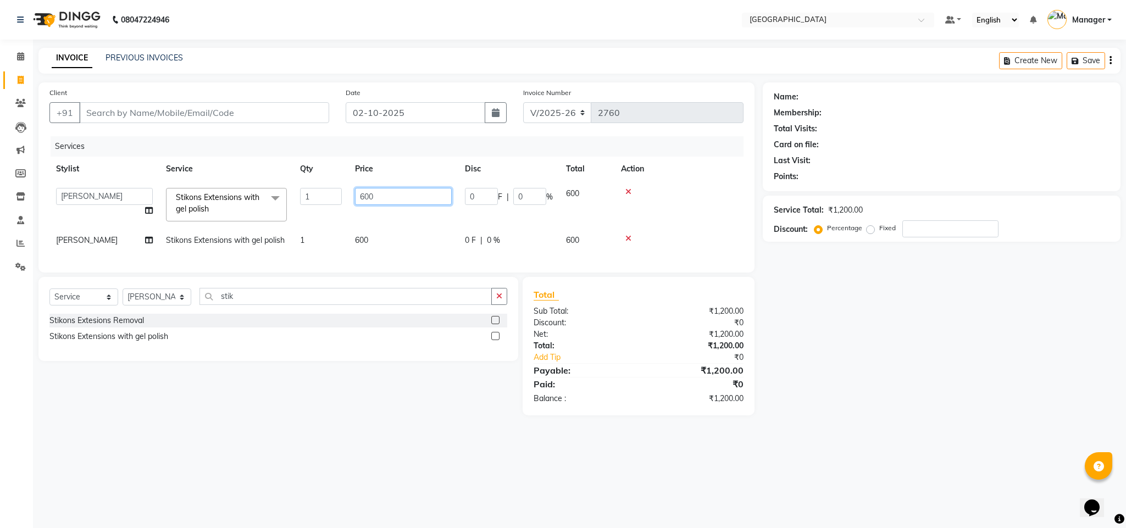
click at [366, 198] on input "600" at bounding box center [403, 196] width 97 height 17
type input "700"
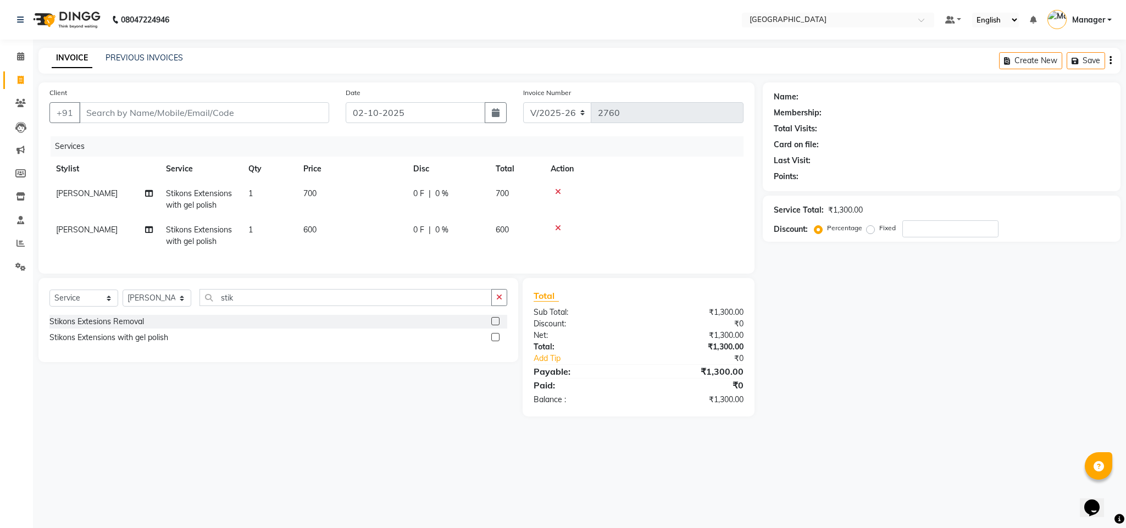
click at [624, 341] on div "Net:" at bounding box center [581, 336] width 113 height 12
click at [188, 307] on select "Select Stylist ajay Fahad Bin farzan [PERSON_NAME] [PERSON_NAME] [PERSON_NAME] …" at bounding box center [157, 298] width 69 height 17
select select "89418"
click at [123, 302] on select "Select Stylist ajay Fahad Bin farzan [PERSON_NAME] [PERSON_NAME] [PERSON_NAME] …" at bounding box center [157, 298] width 69 height 17
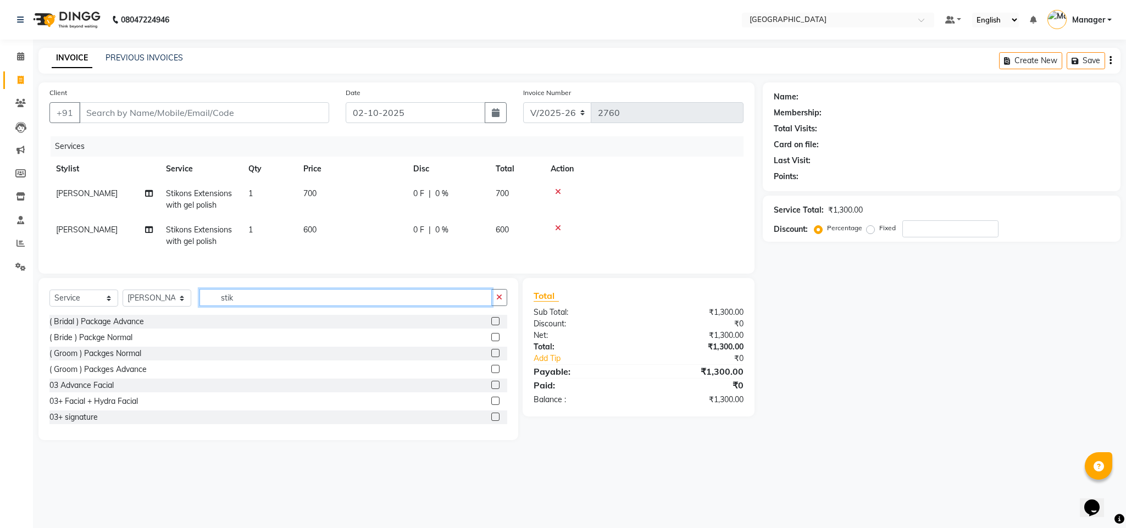
click at [245, 306] on input "stik" at bounding box center [345, 297] width 292 height 17
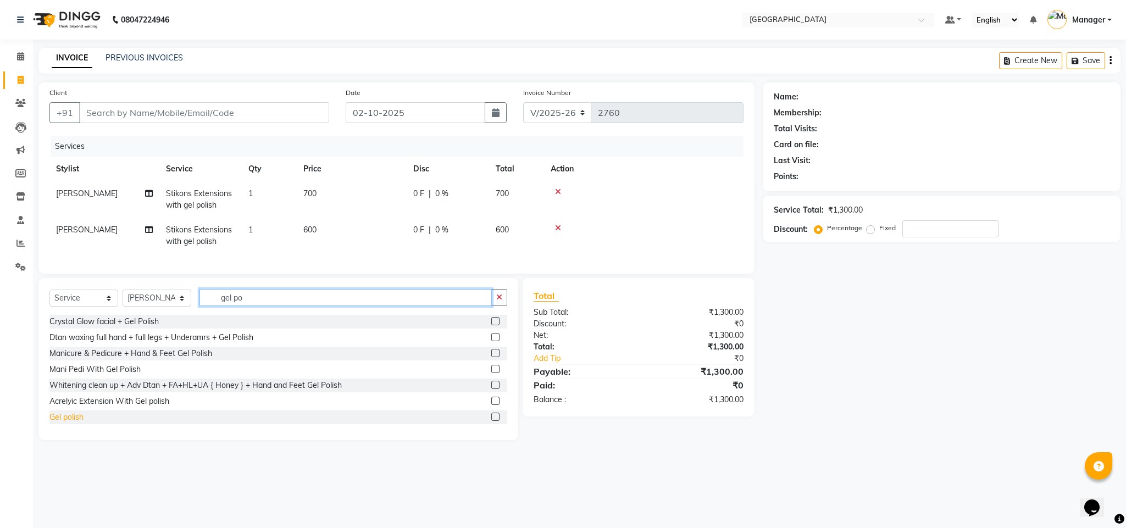
type input "gel po"
click at [78, 425] on div "Crystal Glow facial + Gel Polish Dtan waxing full hand + full legs + Underamrs …" at bounding box center [278, 370] width 458 height 110
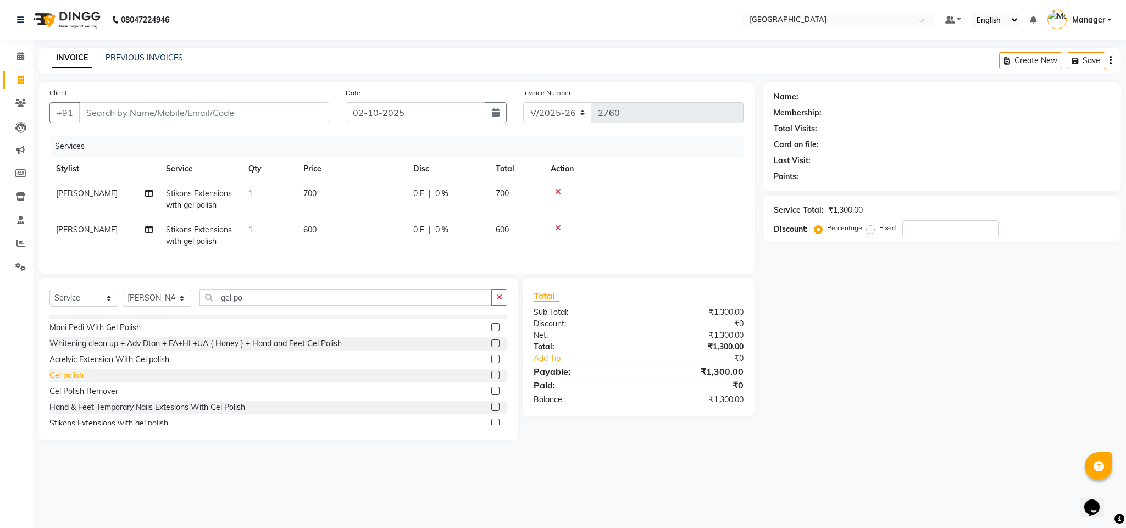
click at [71, 381] on div "Gel polish" at bounding box center [66, 376] width 34 height 12
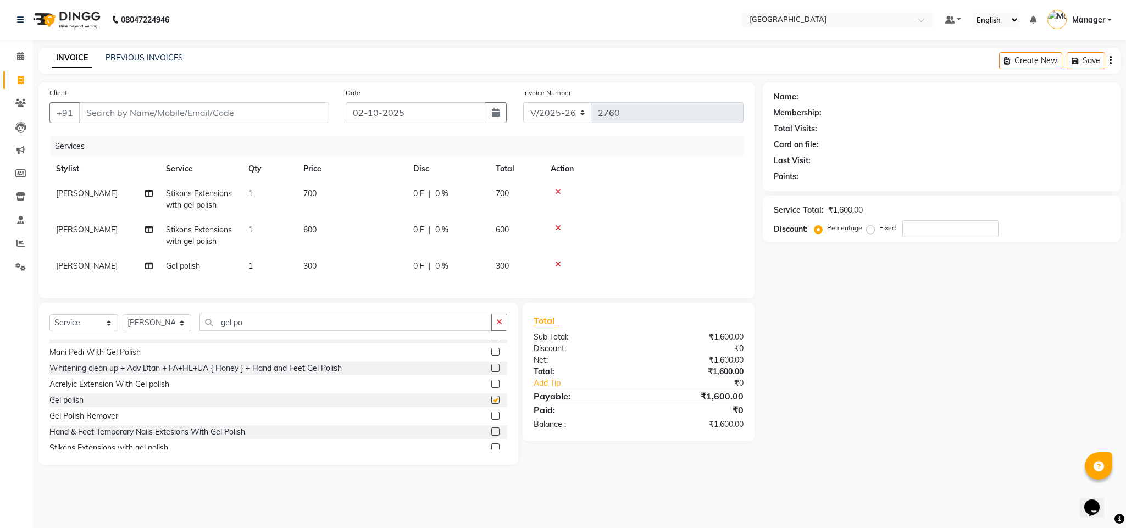
checkbox input "false"
click at [320, 270] on td "300" at bounding box center [352, 266] width 110 height 25
select select "89418"
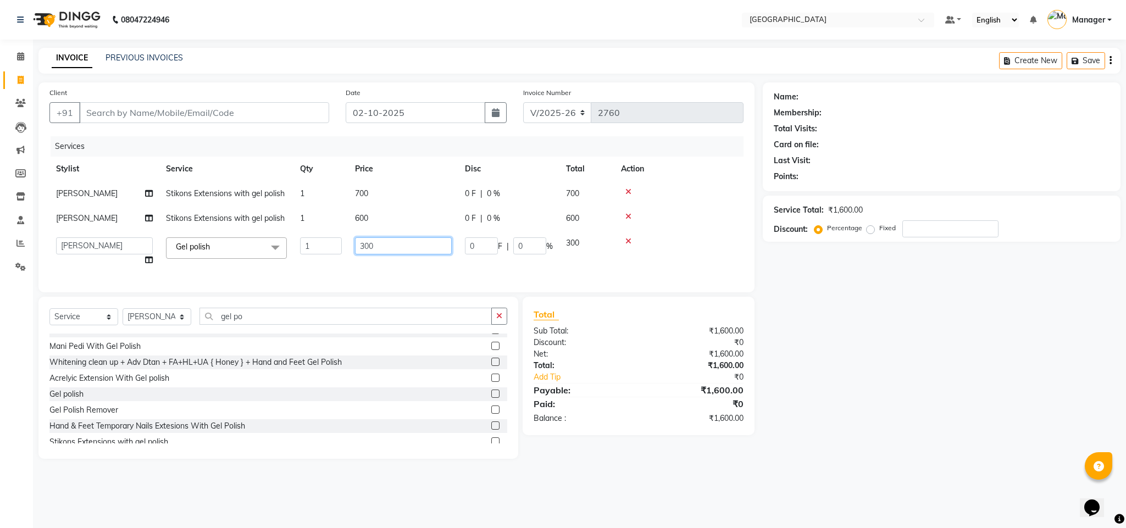
click at [366, 247] on input "300" at bounding box center [403, 245] width 97 height 17
type input "200"
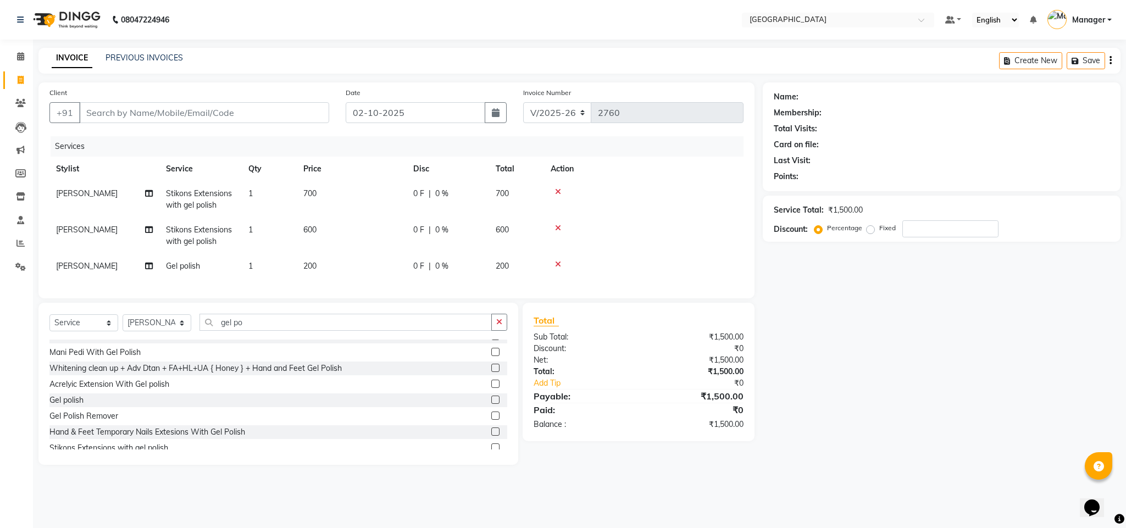
click at [655, 403] on div "₹1,500.00" at bounding box center [694, 396] width 113 height 13
click at [247, 109] on input "Client" at bounding box center [204, 112] width 250 height 21
type input "8"
type input "0"
type input "8451956243"
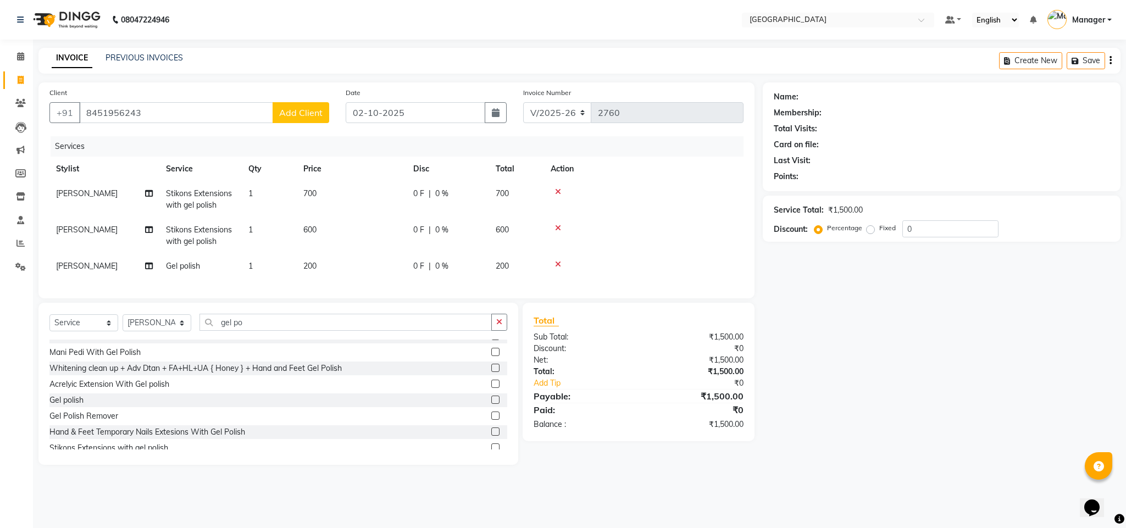
click at [554, 264] on div at bounding box center [644, 264] width 186 height 8
click at [555, 264] on icon at bounding box center [558, 264] width 6 height 8
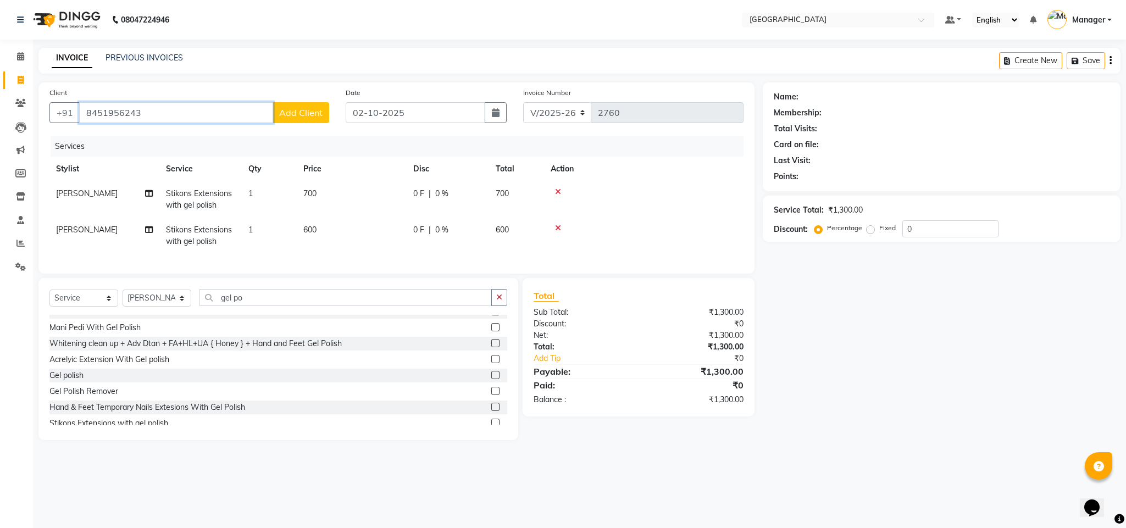
click at [232, 119] on input "8451956243" at bounding box center [176, 112] width 194 height 21
click at [146, 193] on icon at bounding box center [149, 194] width 8 height 8
select select "68994"
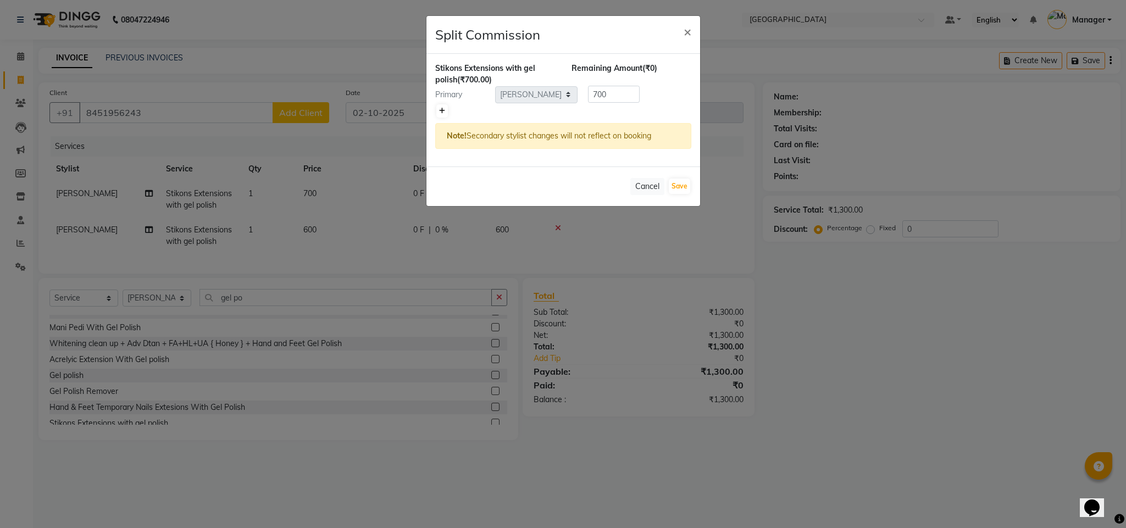
click at [438, 114] on link at bounding box center [442, 110] width 12 height 13
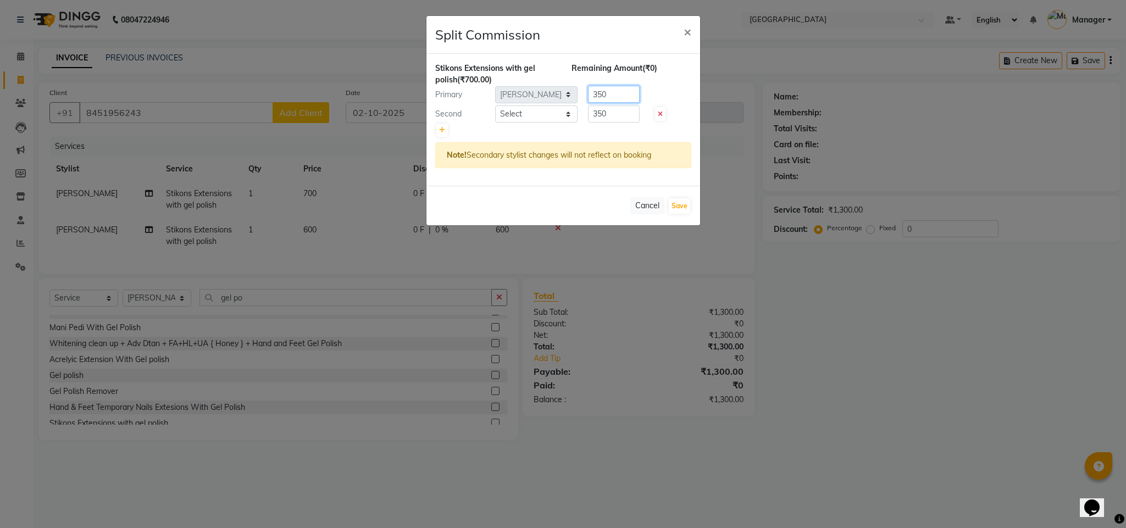
click at [607, 97] on input "350" at bounding box center [614, 94] width 52 height 17
type input "500"
click at [601, 115] on input "350" at bounding box center [614, 113] width 52 height 17
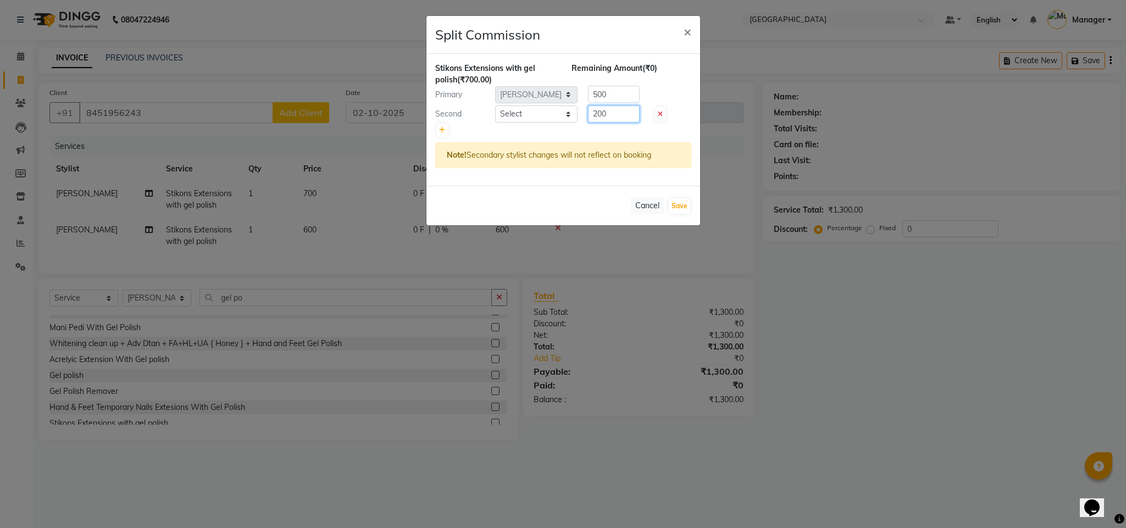
type input "200"
click at [574, 116] on select "Select ajay Fahad Bin [PERSON_NAME] [PERSON_NAME] [PERSON_NAME] [PERSON_NAME] […" at bounding box center [536, 113] width 82 height 17
select select "89418"
click at [495, 105] on select "Select ajay Fahad Bin [PERSON_NAME] [PERSON_NAME] [PERSON_NAME] [PERSON_NAME] […" at bounding box center [536, 113] width 82 height 17
click at [671, 203] on button "Save" at bounding box center [679, 205] width 21 height 15
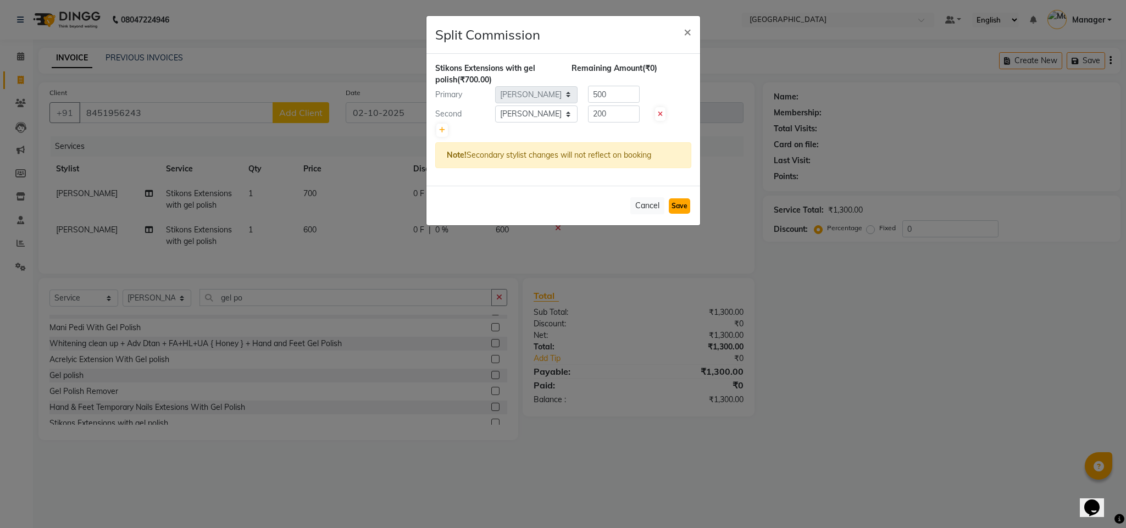
select select "Select"
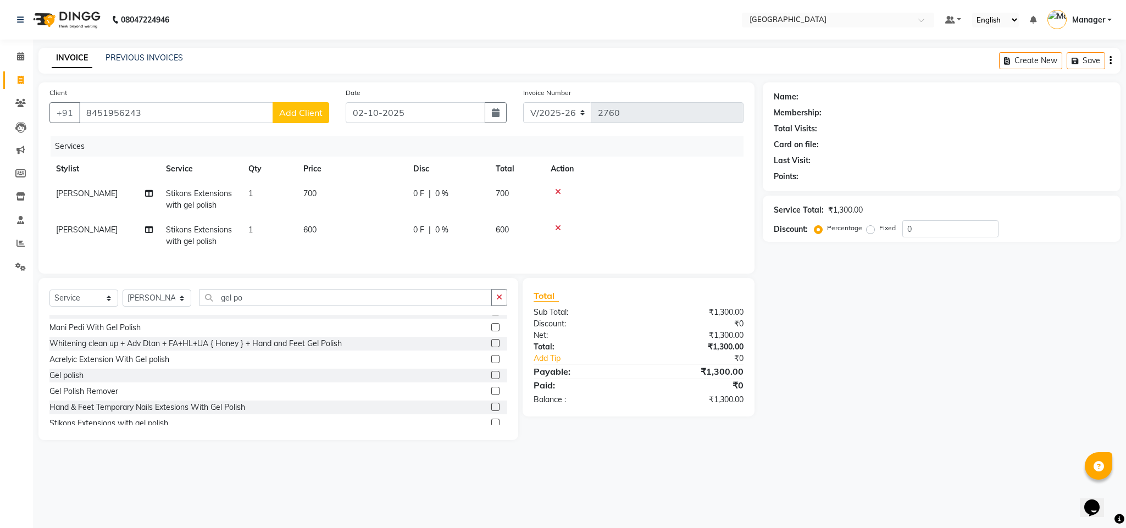
click at [302, 114] on span "Add Client" at bounding box center [300, 112] width 43 height 11
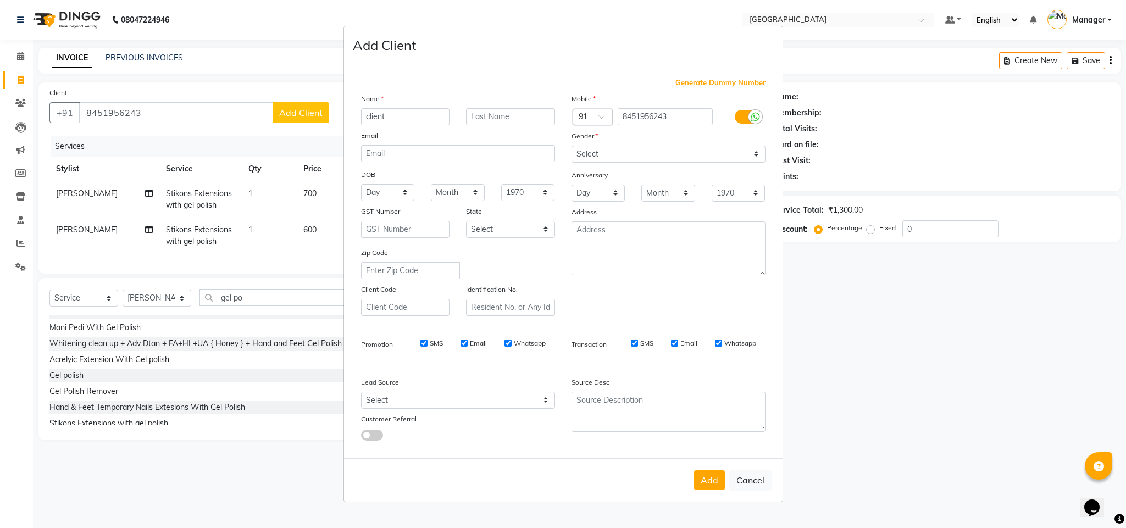
type input "client"
click at [584, 151] on select "Select [DEMOGRAPHIC_DATA] [DEMOGRAPHIC_DATA] Other Prefer Not To Say" at bounding box center [668, 154] width 194 height 17
select select "[DEMOGRAPHIC_DATA]"
click at [571, 146] on select "Select [DEMOGRAPHIC_DATA] [DEMOGRAPHIC_DATA] Other Prefer Not To Say" at bounding box center [668, 154] width 194 height 17
click at [714, 480] on button "Add" at bounding box center [709, 480] width 31 height 20
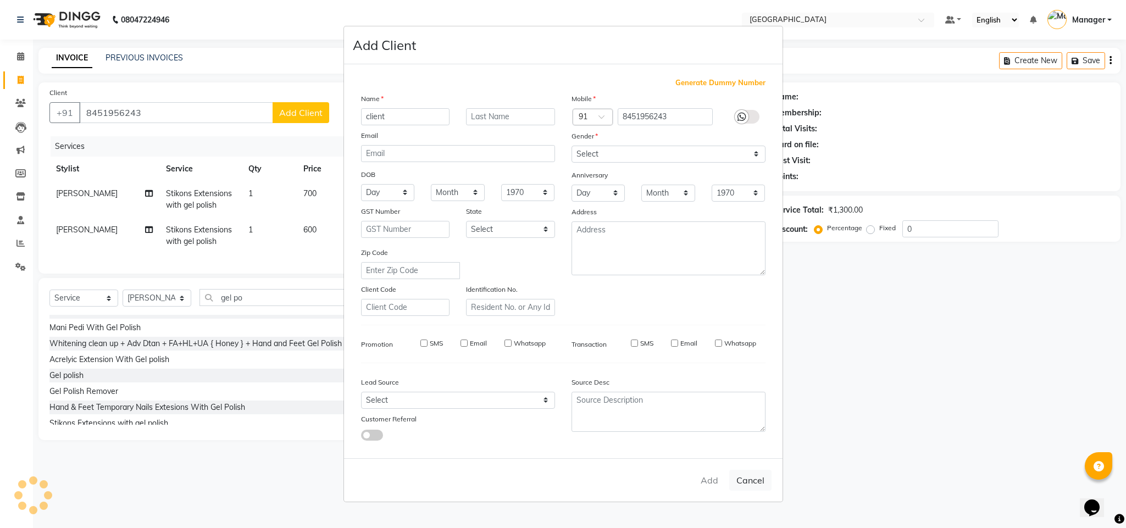
select select
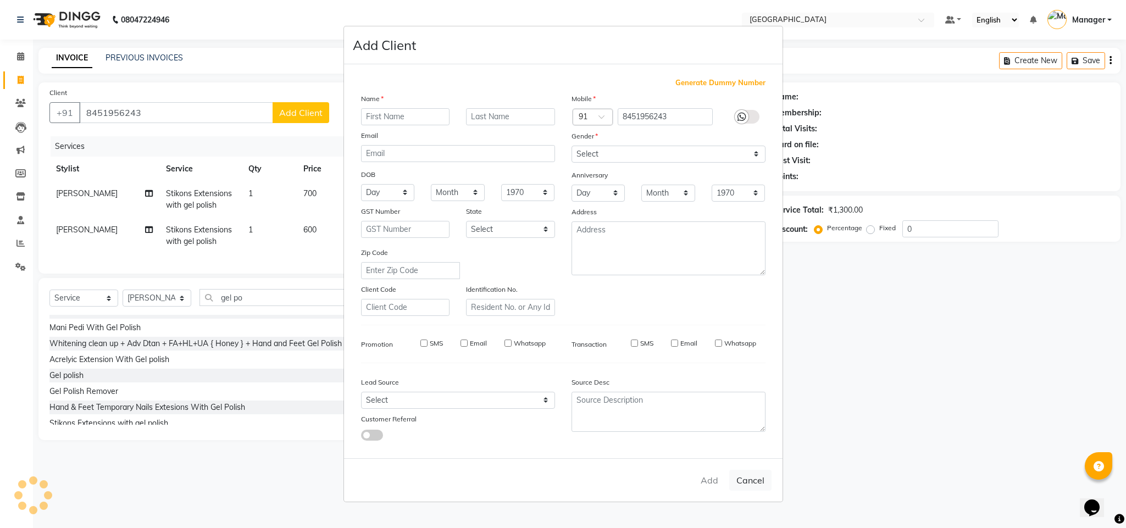
select select
checkbox input "false"
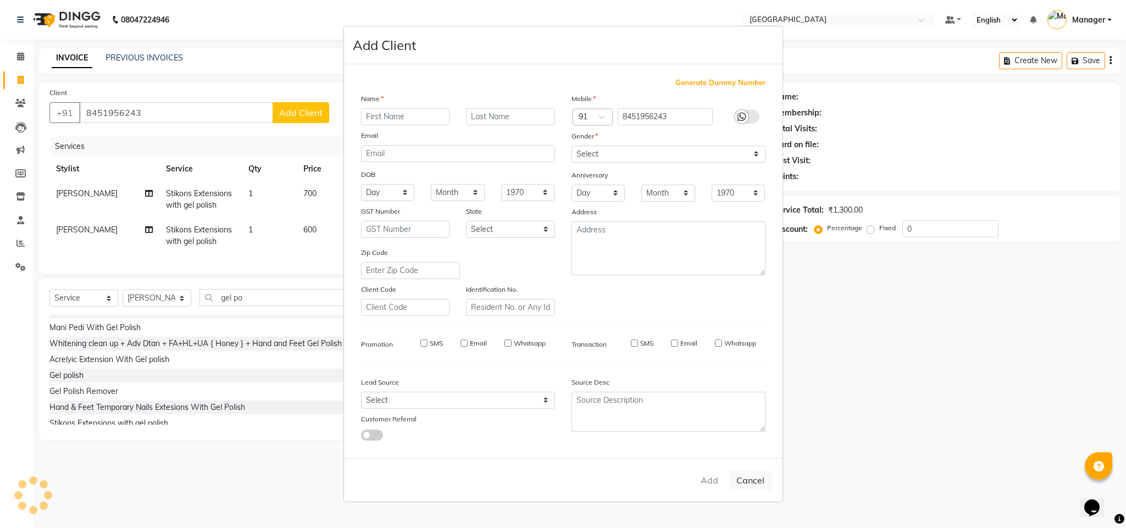
checkbox input "false"
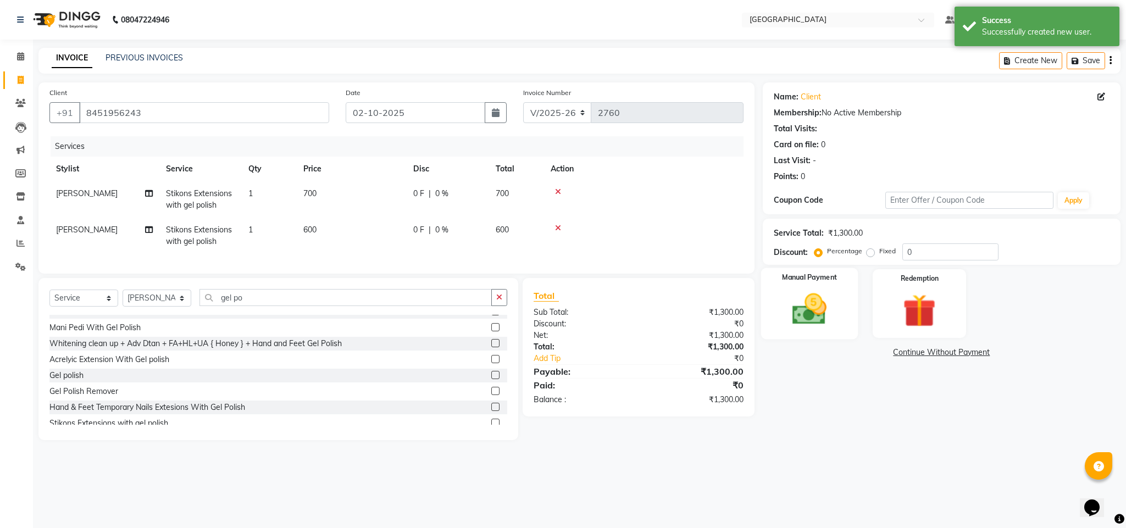
click at [818, 317] on img at bounding box center [809, 310] width 56 height 40
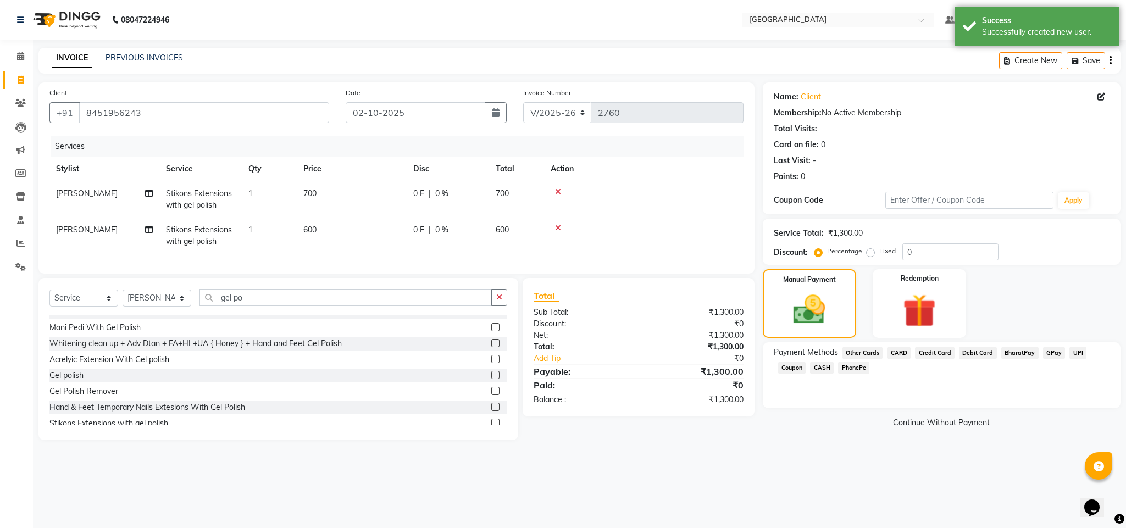
click at [1050, 354] on span "GPay" at bounding box center [1054, 353] width 23 height 13
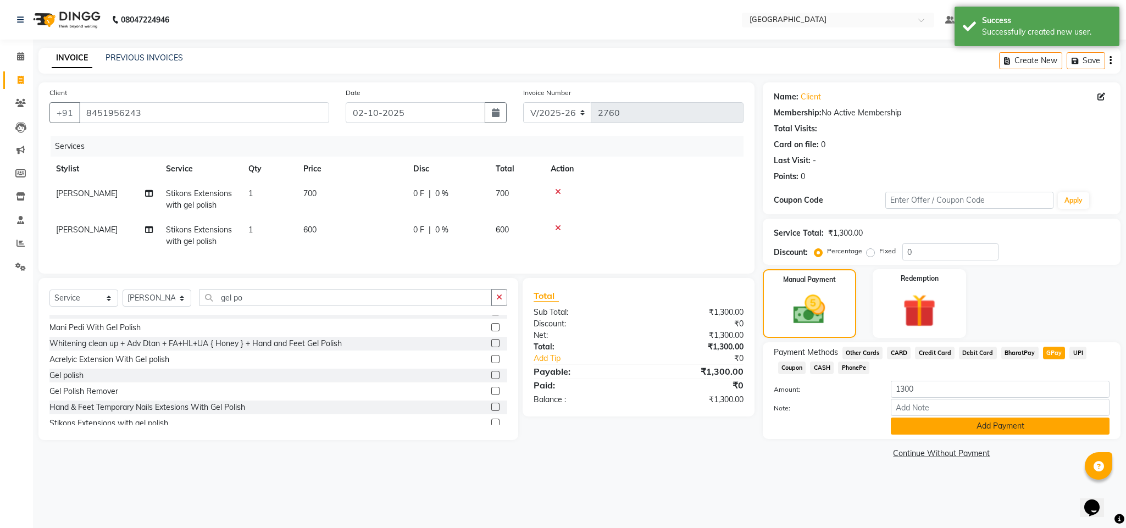
click at [999, 422] on button "Add Payment" at bounding box center [1000, 426] width 219 height 17
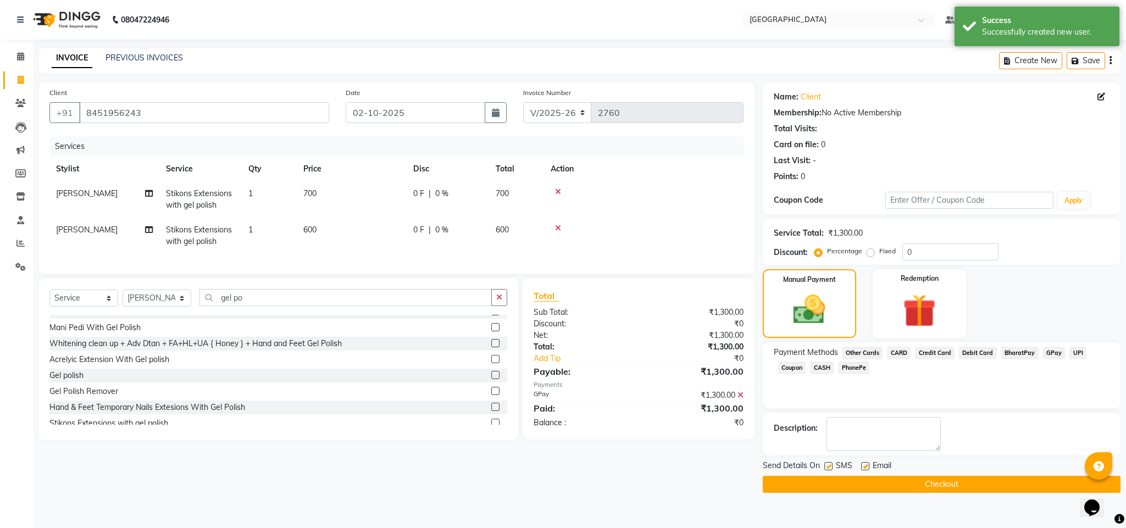
click at [889, 486] on button "Checkout" at bounding box center [942, 484] width 358 height 17
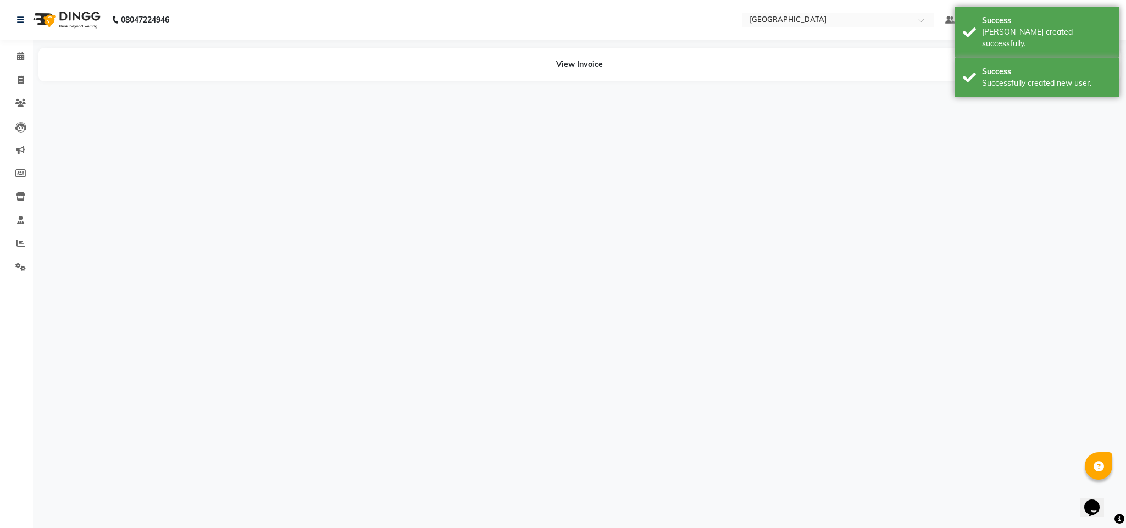
select select "68994"
select select "89418"
select select "68994"
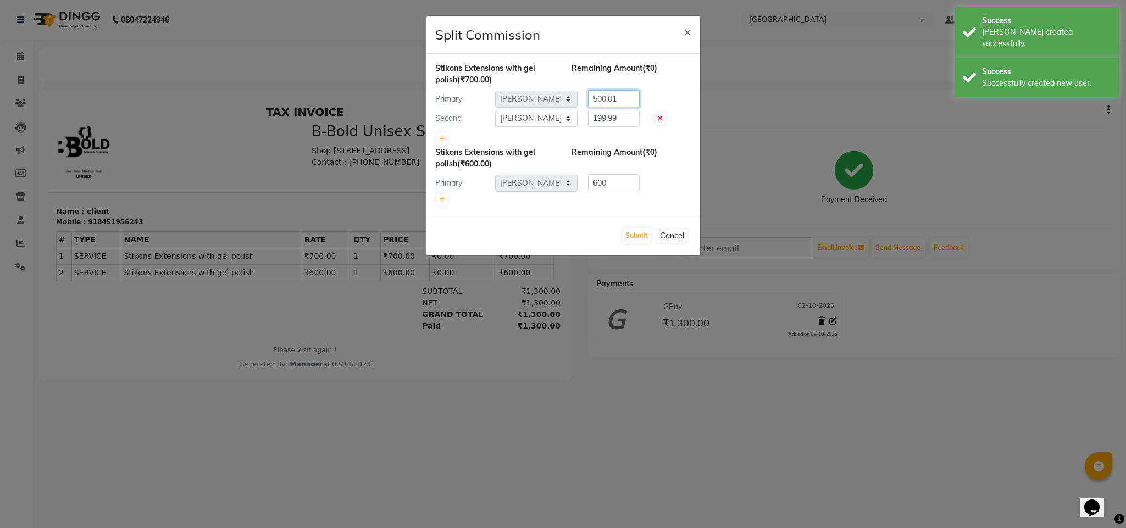
click at [620, 99] on input "500.01" at bounding box center [614, 98] width 52 height 17
type input "500"
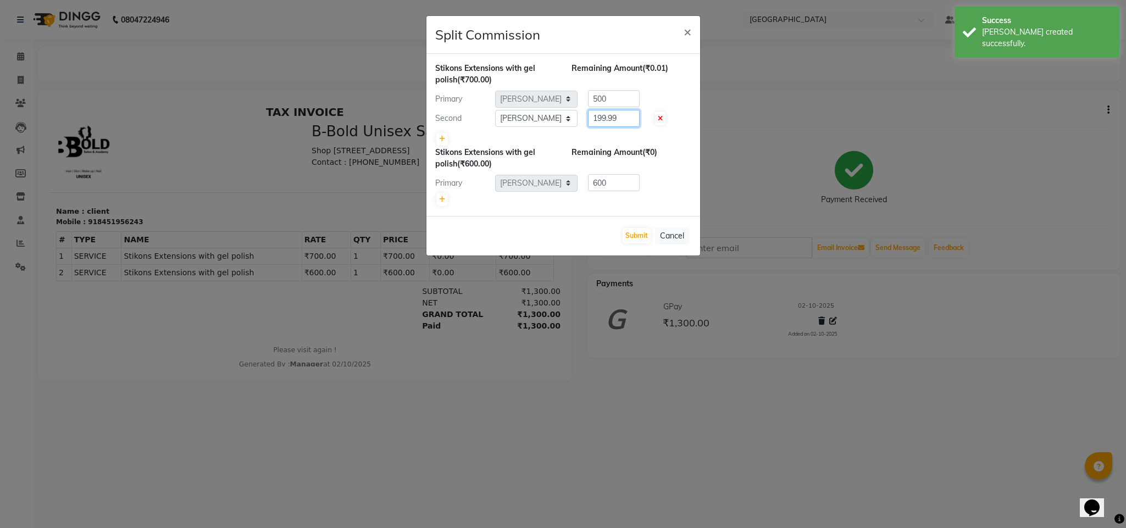
click at [624, 114] on input "199.99" at bounding box center [614, 118] width 52 height 17
click at [625, 114] on input "199.99" at bounding box center [614, 118] width 52 height 17
type input "200"
click at [638, 233] on button "Submit" at bounding box center [637, 235] width 28 height 15
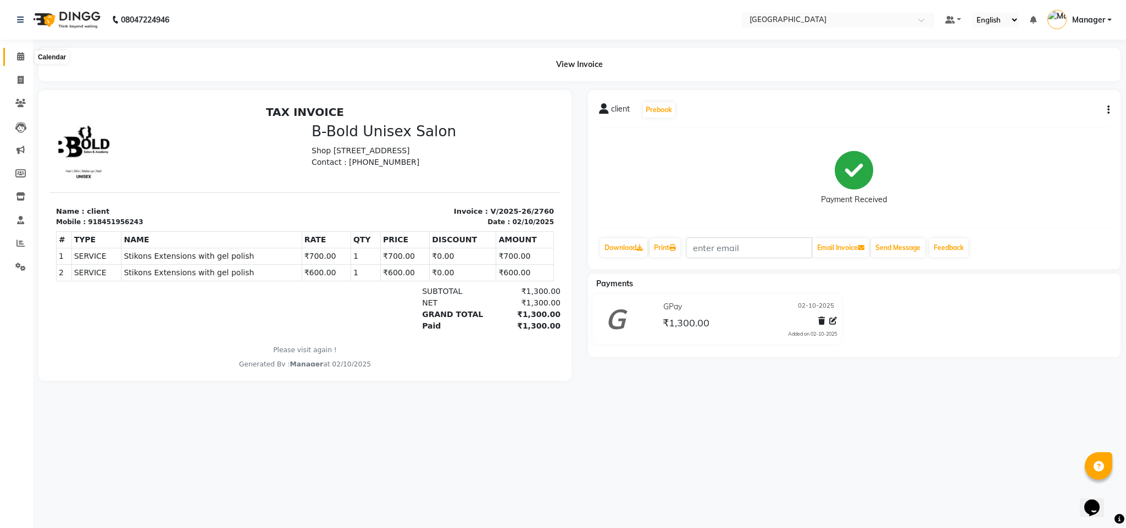
click at [15, 62] on span at bounding box center [20, 57] width 19 height 13
